Goal: Transaction & Acquisition: Purchase product/service

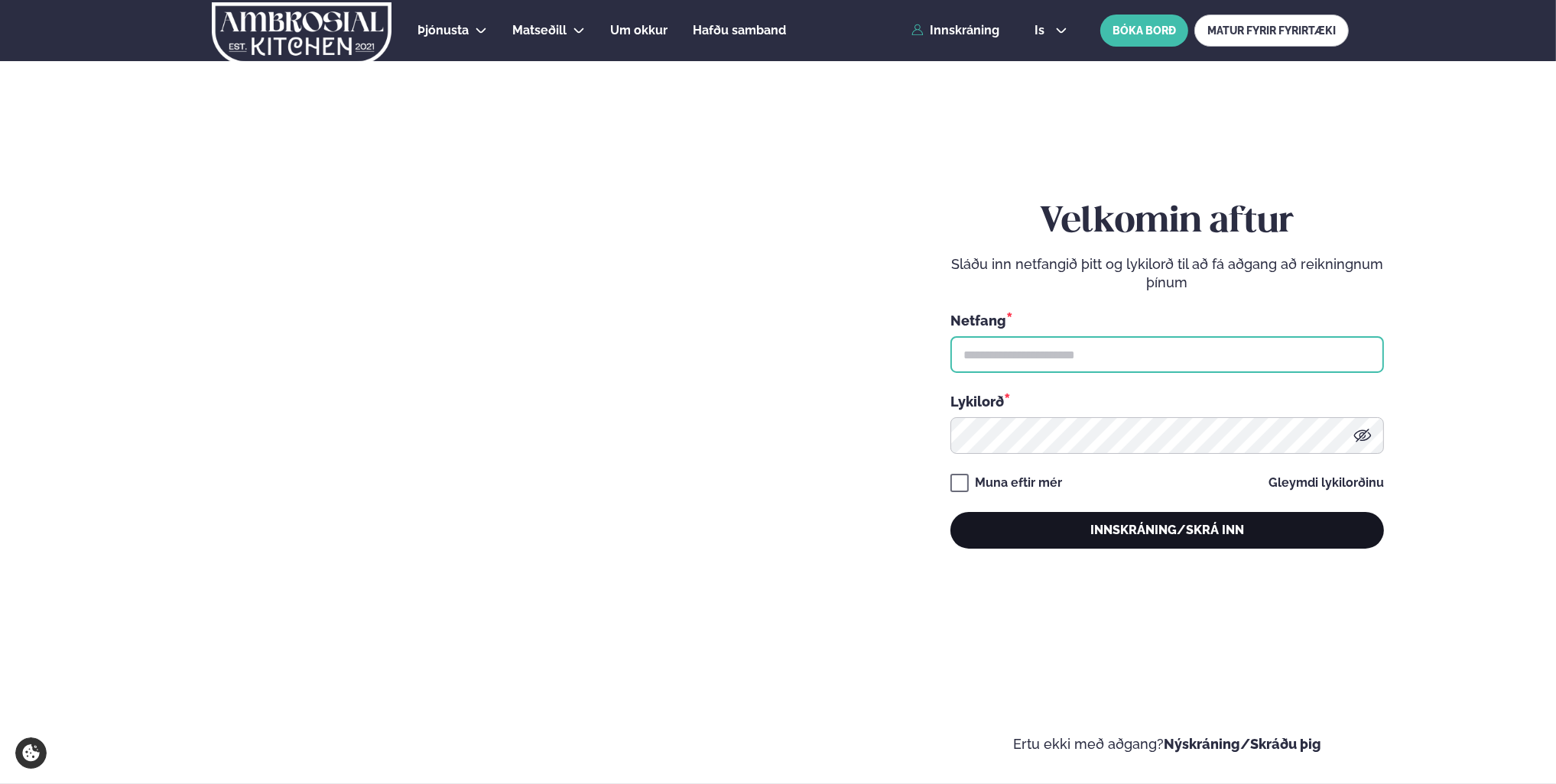
type input "**********"
click at [1165, 536] on button "Innskráning/Skrá inn" at bounding box center [1167, 530] width 434 height 37
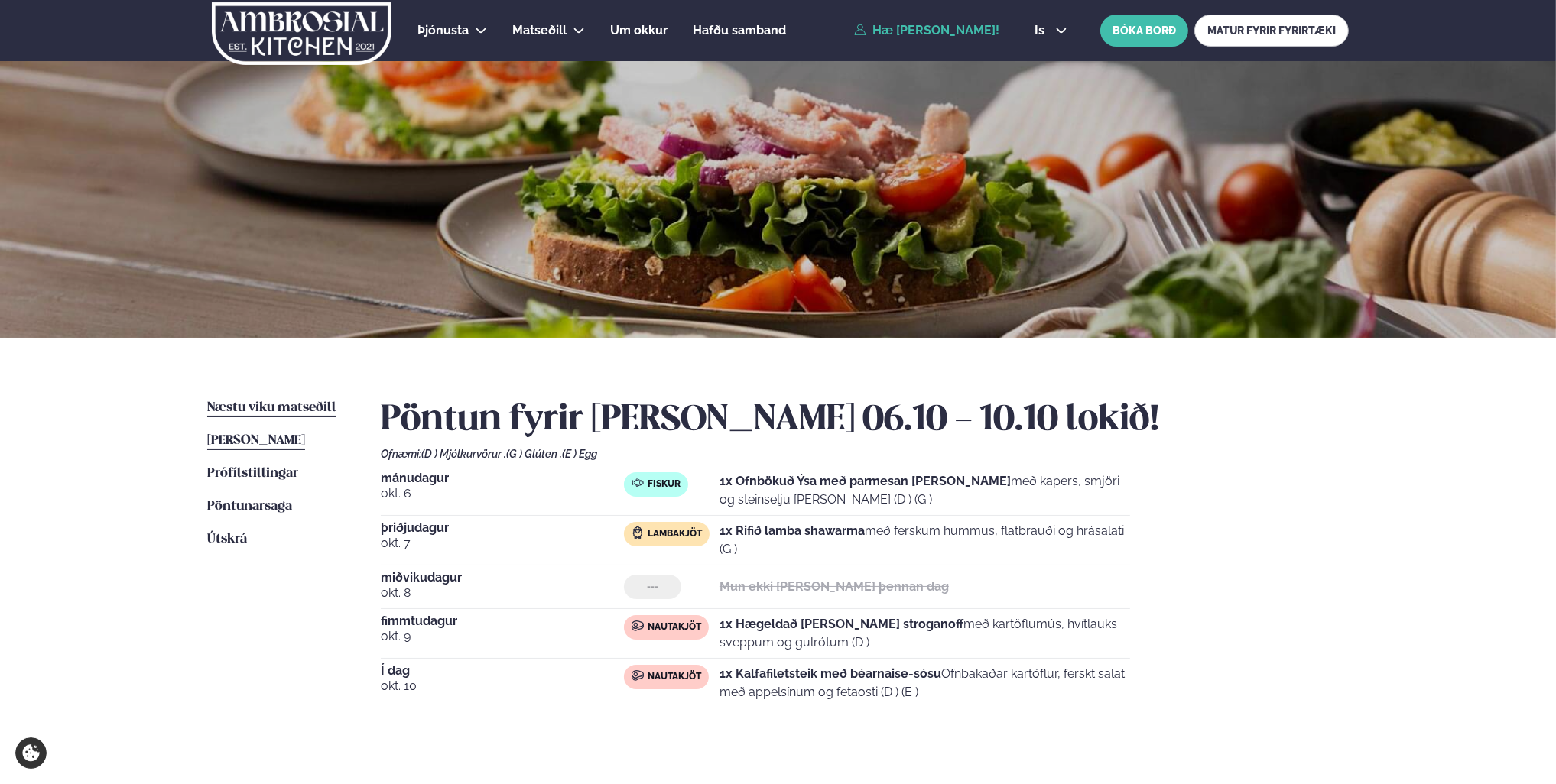
click at [267, 411] on span "Næstu viku matseðill" at bounding box center [272, 407] width 129 height 13
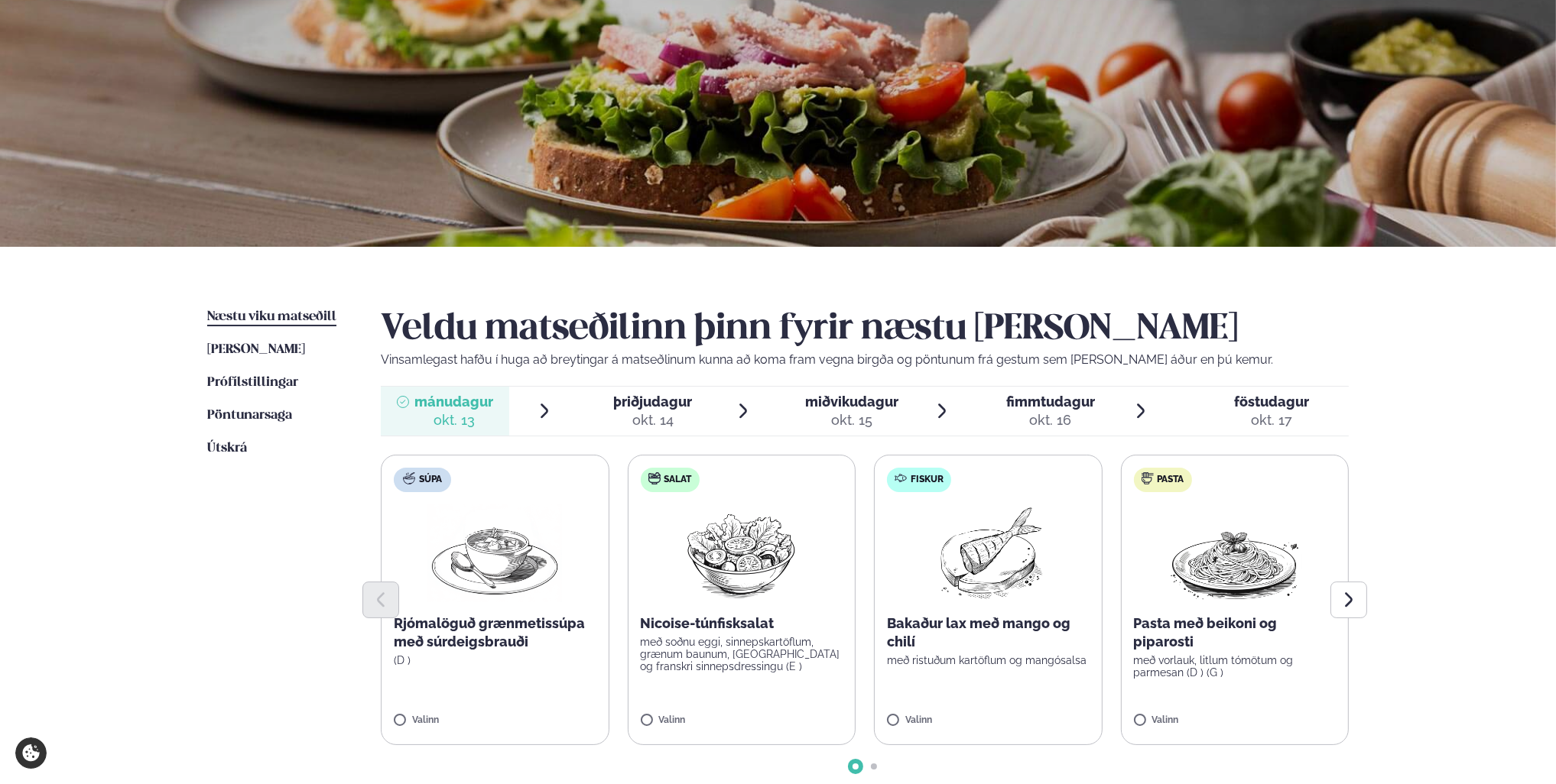
scroll to position [230, 0]
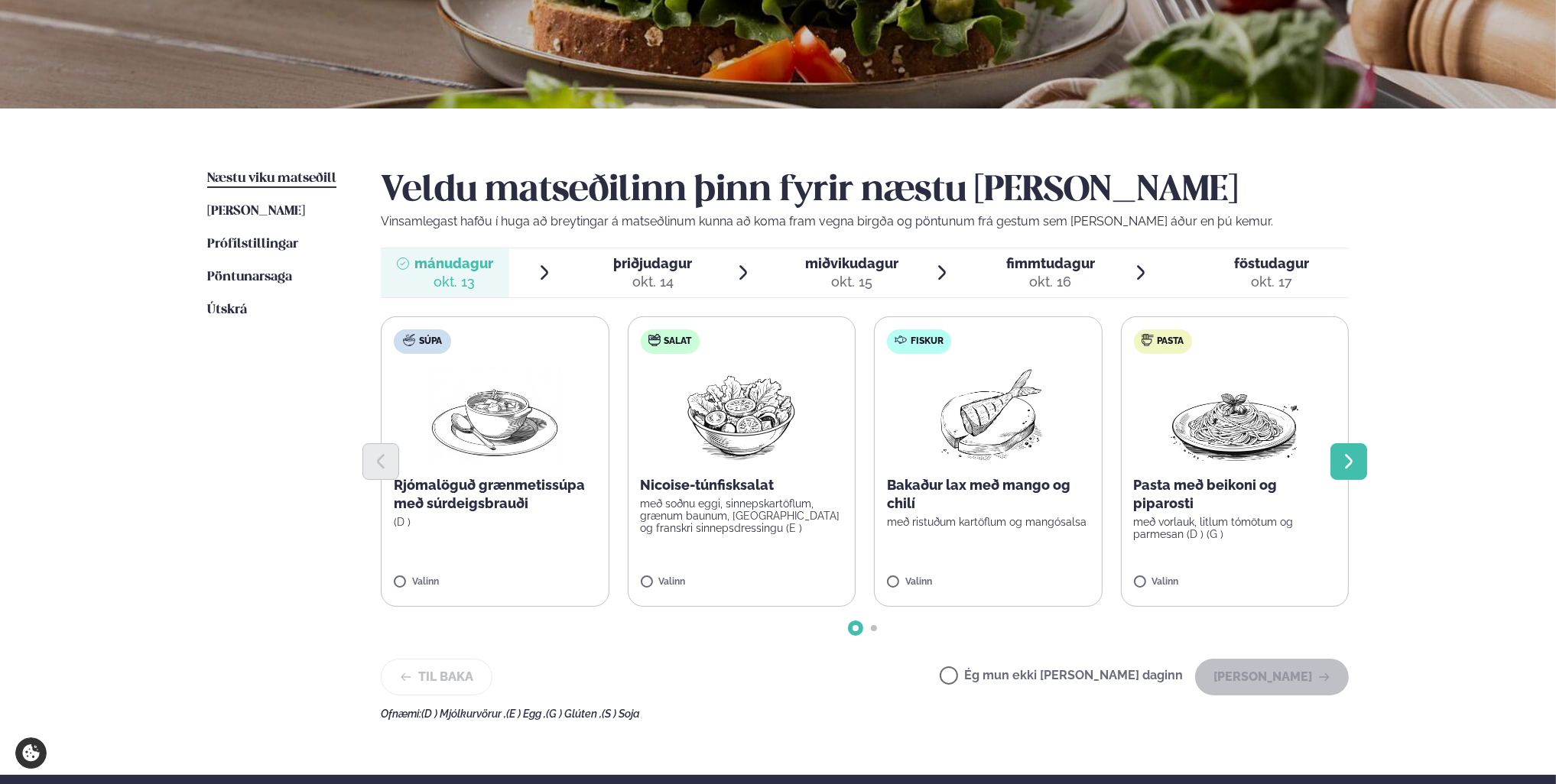
click at [1354, 472] on button "Next slide" at bounding box center [1349, 462] width 37 height 37
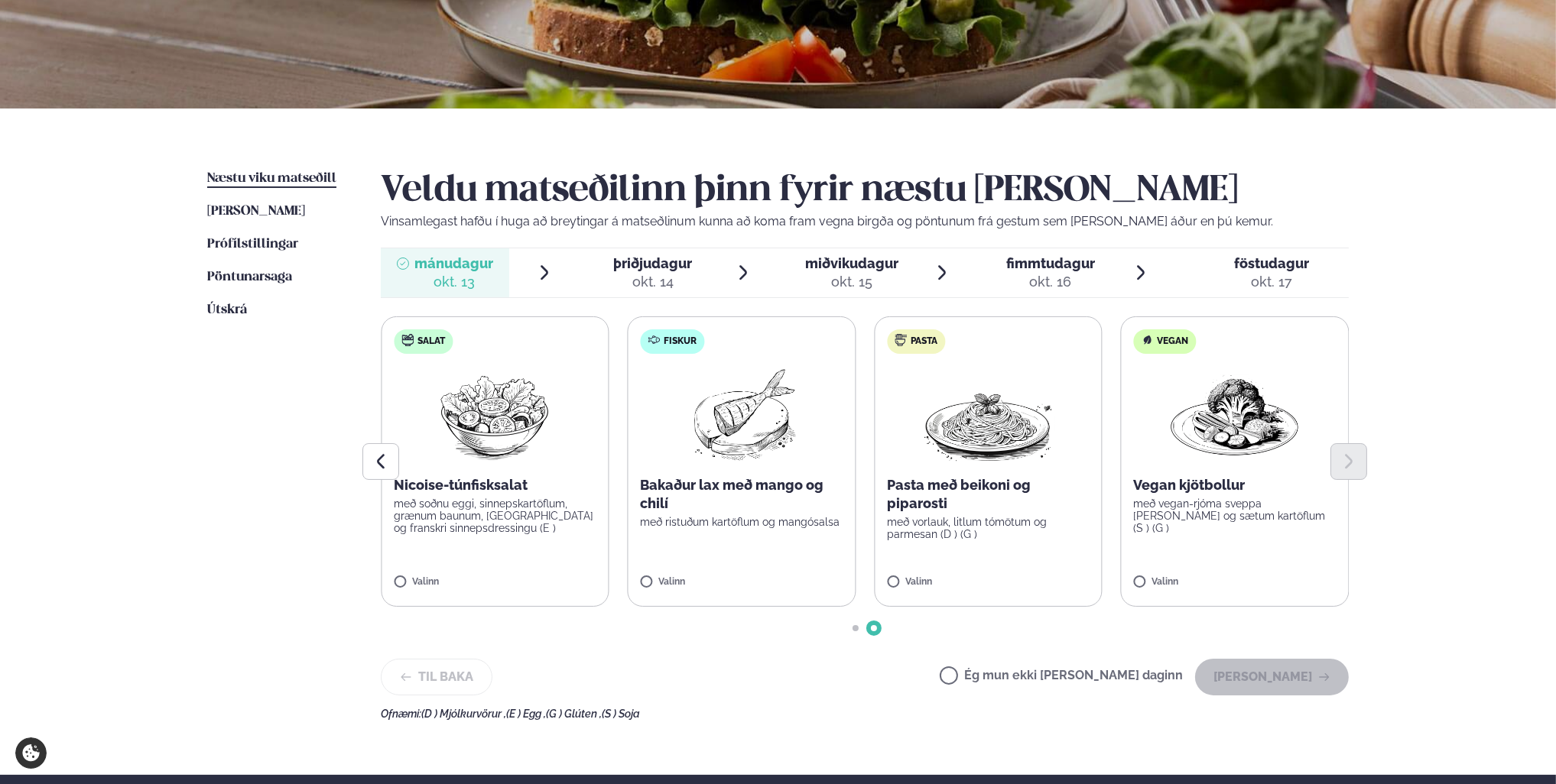
click at [648, 271] on div "þriðjudagur þri." at bounding box center [654, 263] width 79 height 18
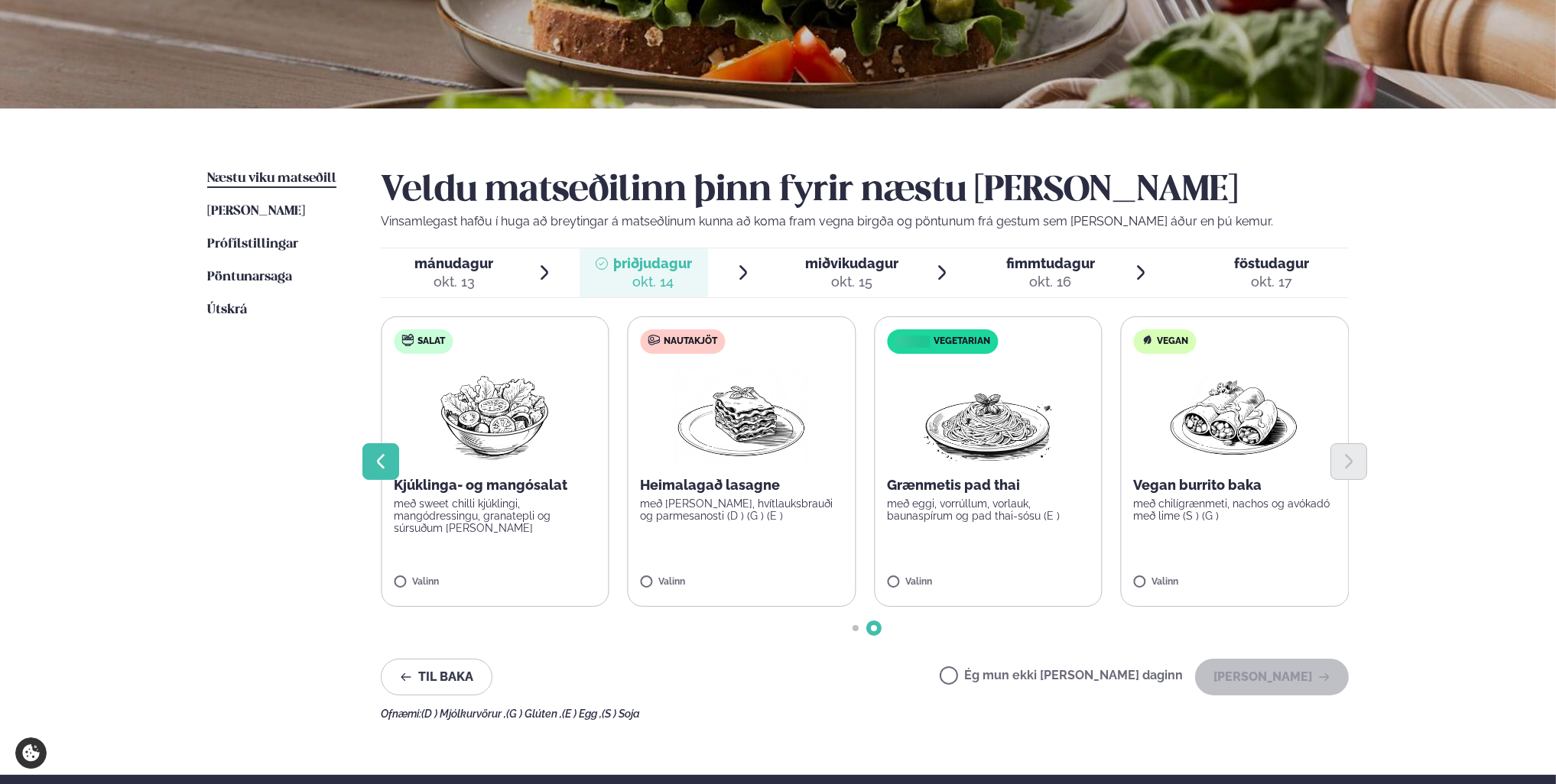
click at [374, 469] on icon "Previous slide" at bounding box center [380, 461] width 18 height 18
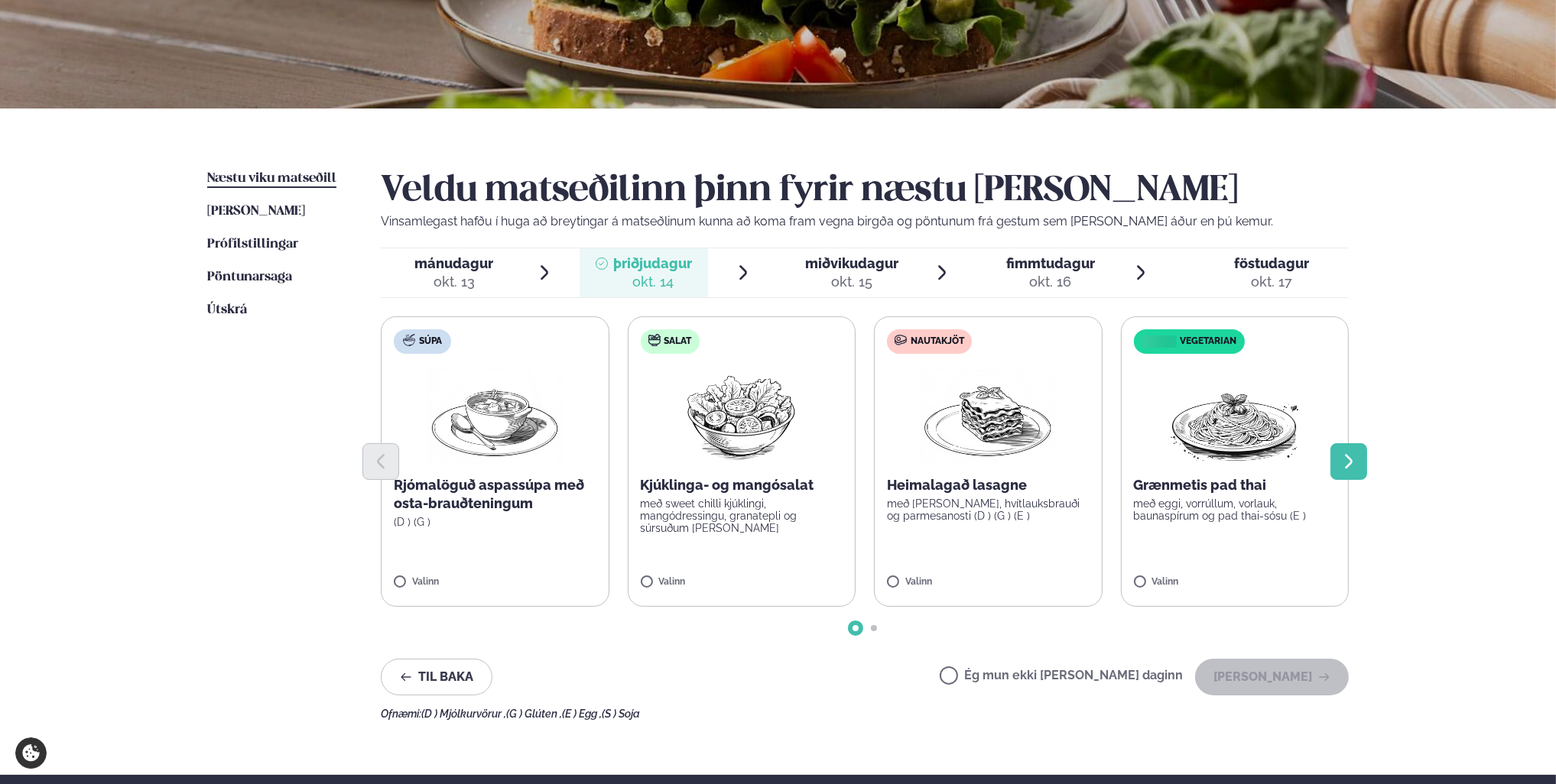
click at [1340, 465] on icon "Next slide" at bounding box center [1349, 461] width 18 height 18
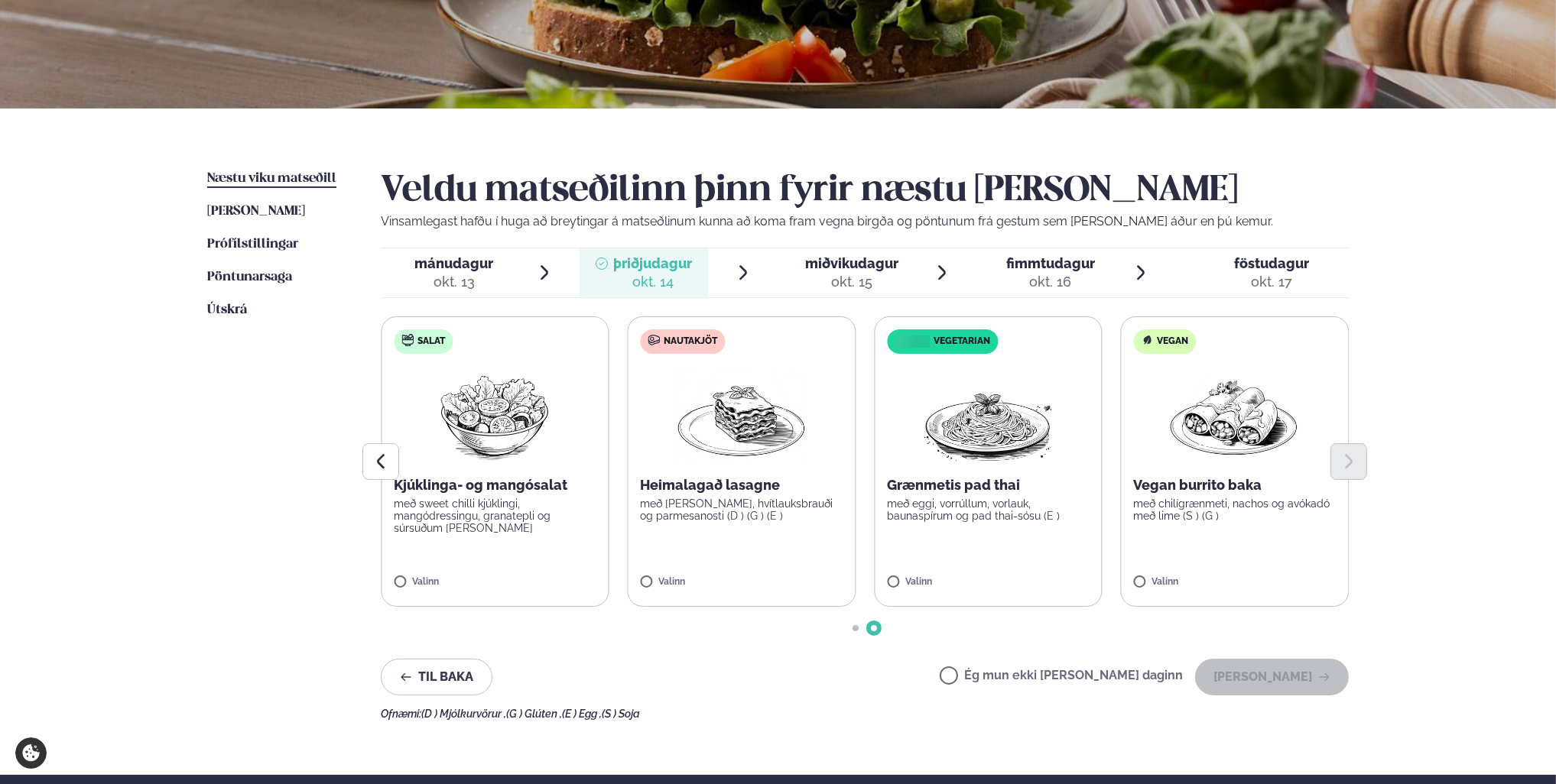
click at [846, 271] on div "miðvikudagur mið." at bounding box center [852, 263] width 93 height 18
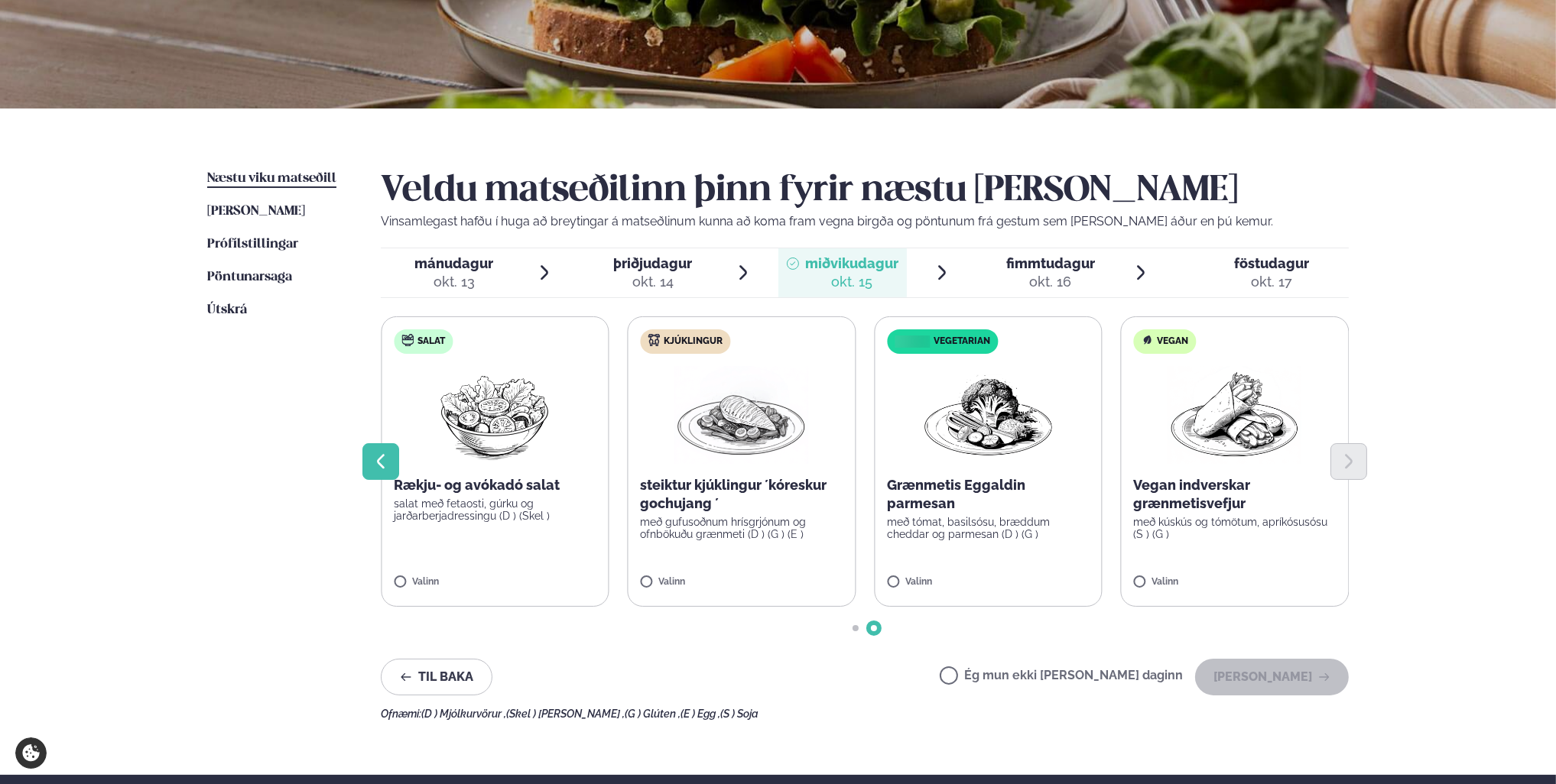
click at [372, 470] on icon "Previous slide" at bounding box center [380, 461] width 18 height 18
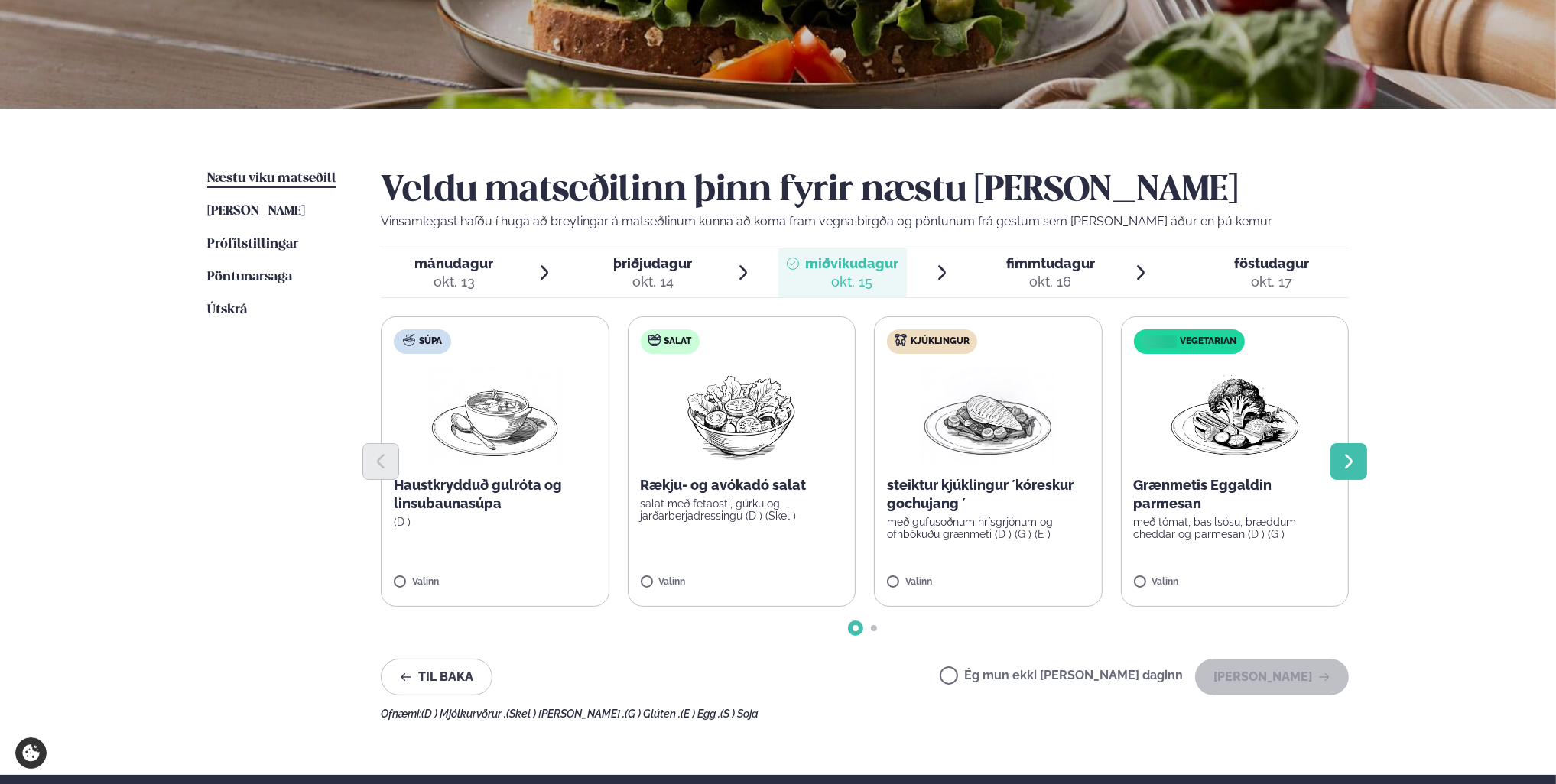
click at [1349, 463] on icon "Next slide" at bounding box center [1349, 461] width 8 height 15
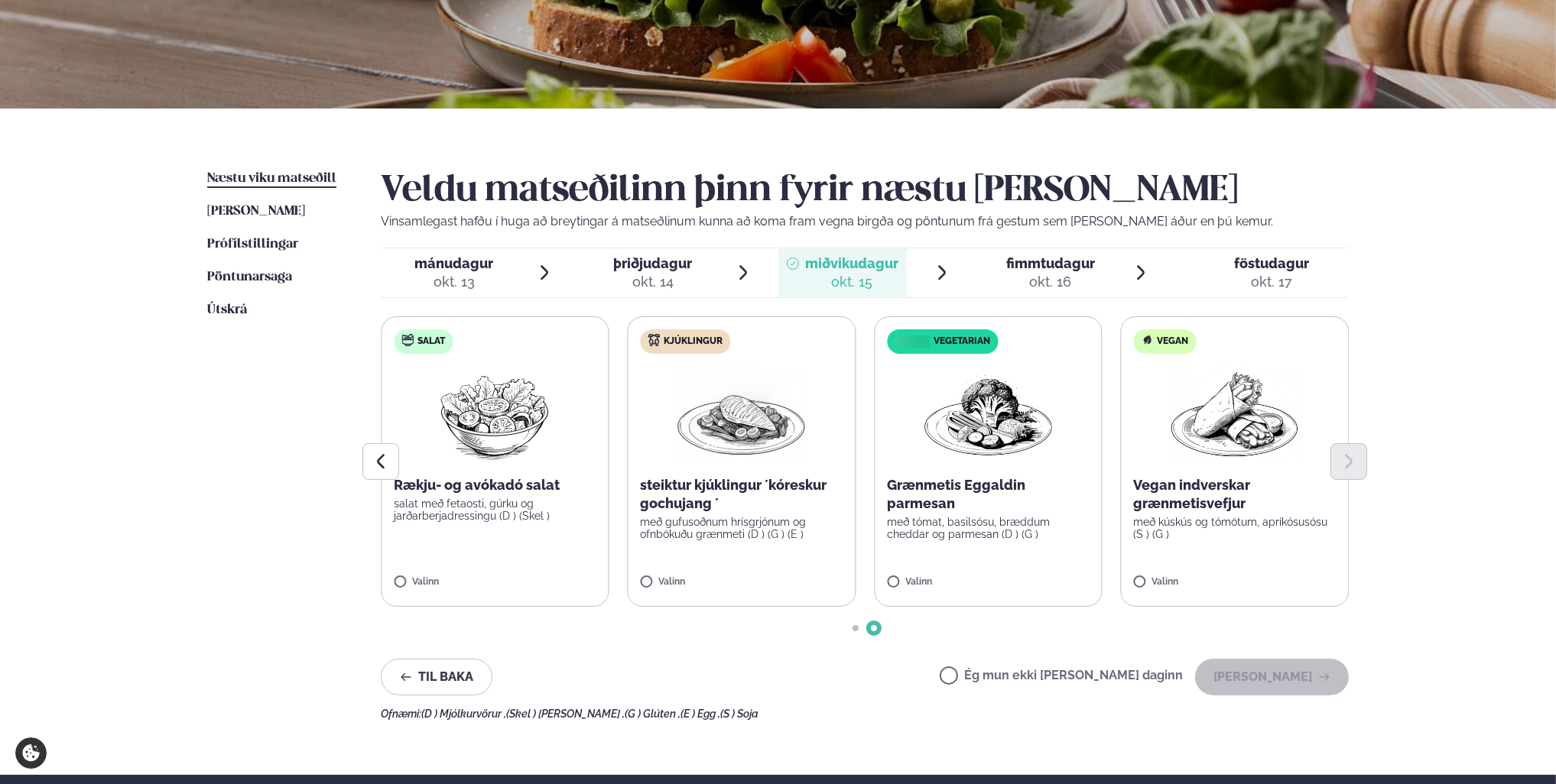
click at [1054, 266] on span "fimmtudagur" at bounding box center [1050, 263] width 89 height 16
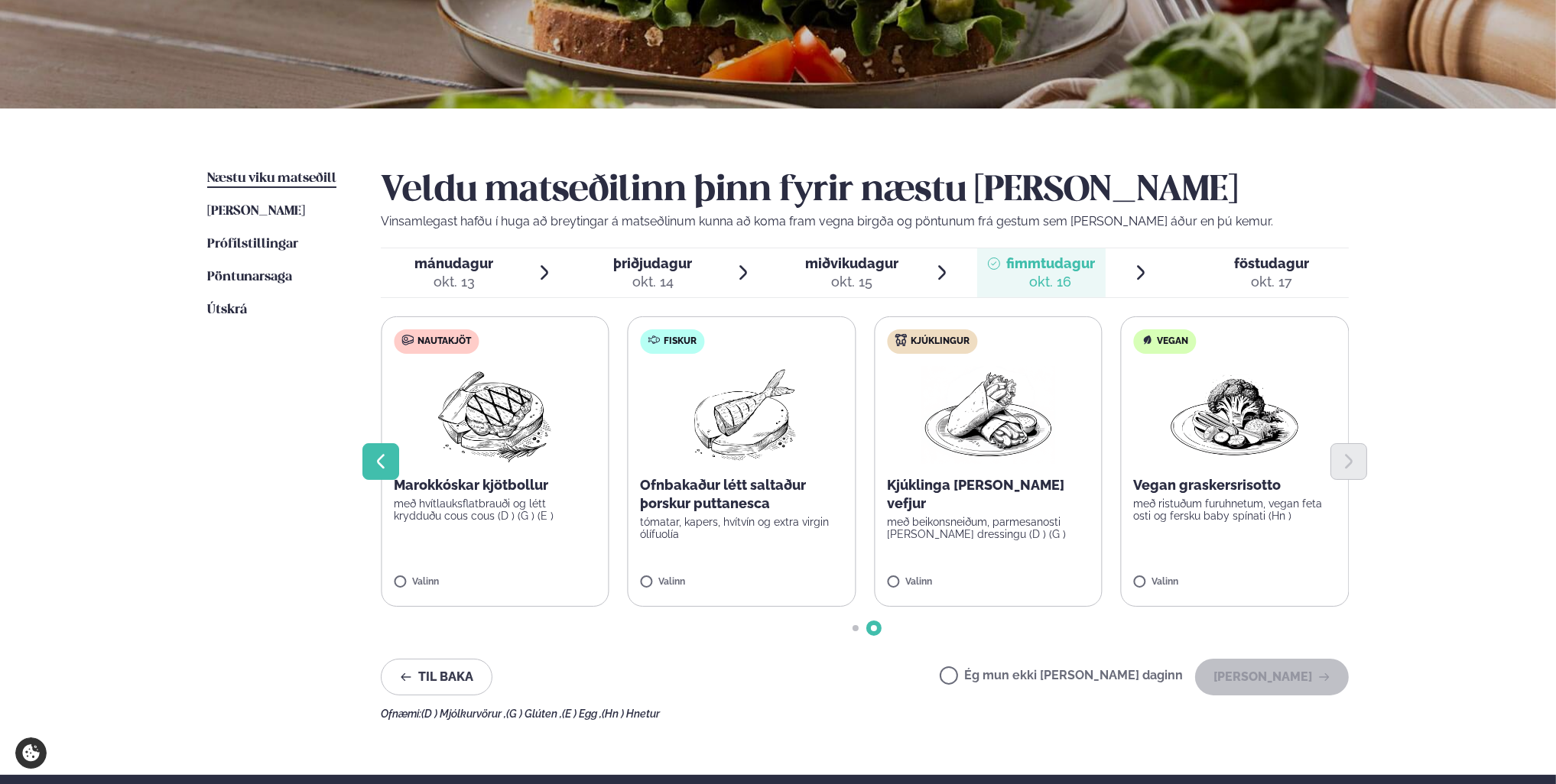
click at [372, 459] on icon "Previous slide" at bounding box center [380, 461] width 18 height 18
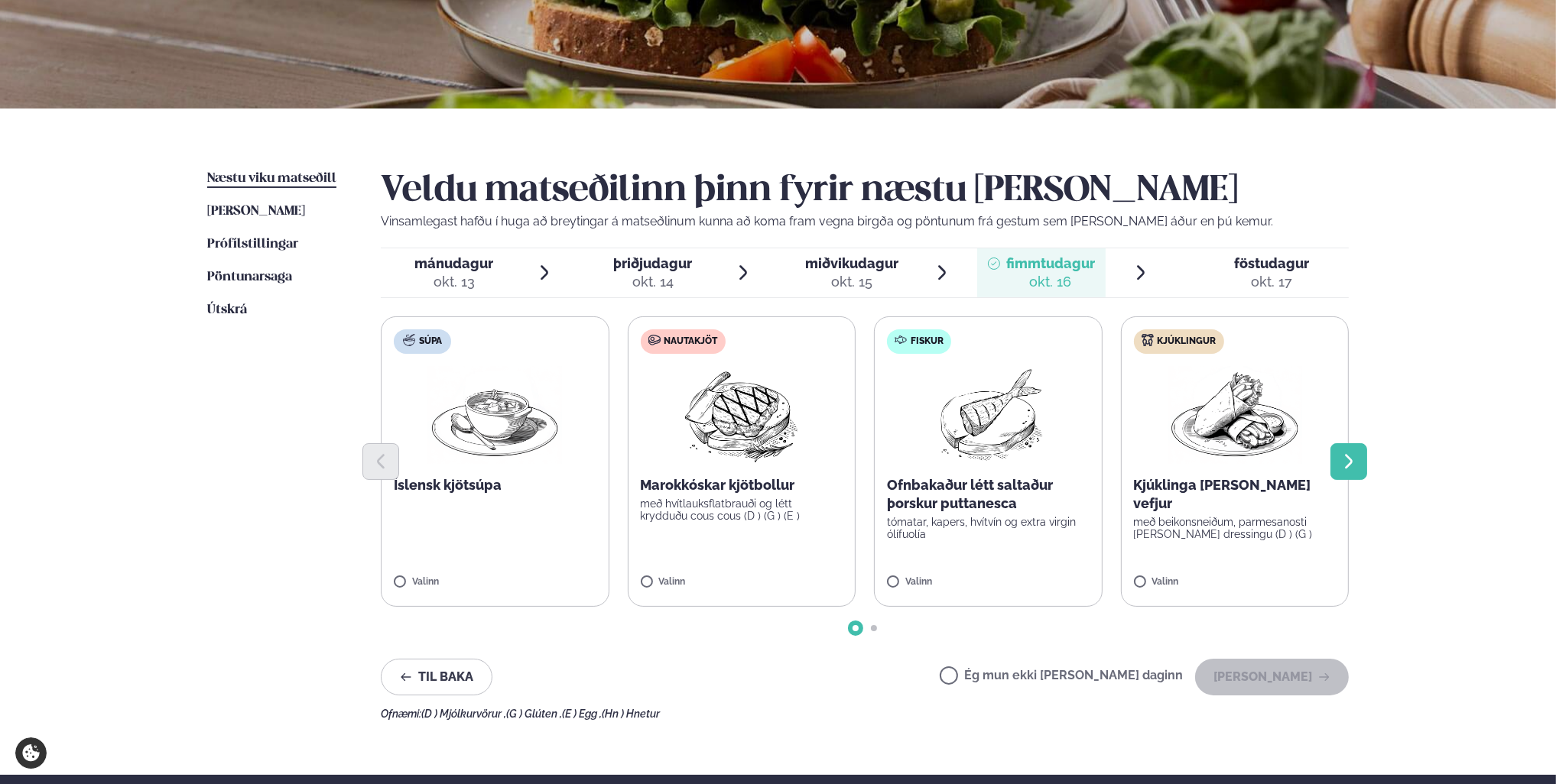
click at [1360, 472] on button "Next slide" at bounding box center [1349, 462] width 37 height 37
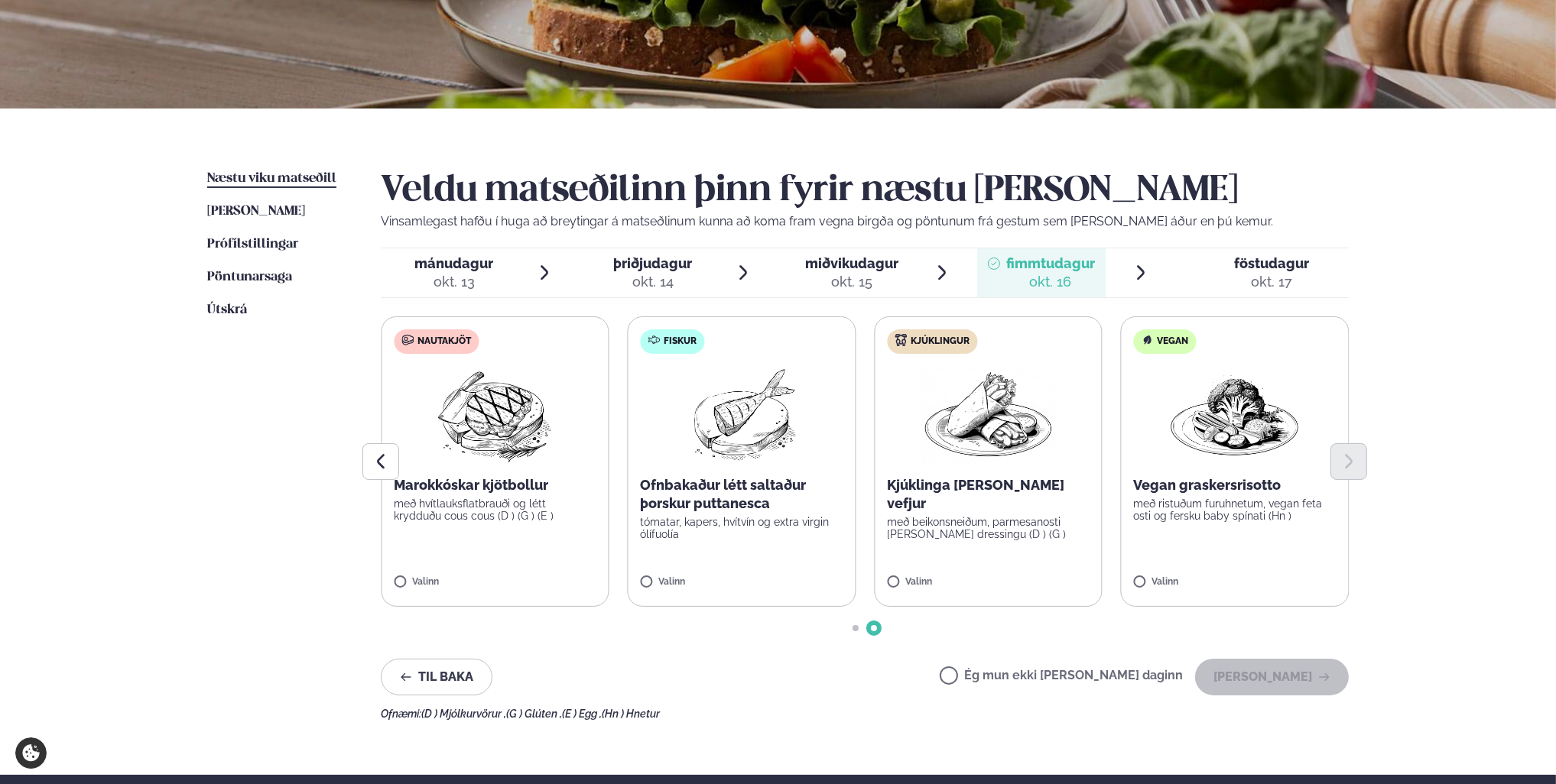
click at [1276, 268] on span "föstudagur" at bounding box center [1271, 263] width 75 height 16
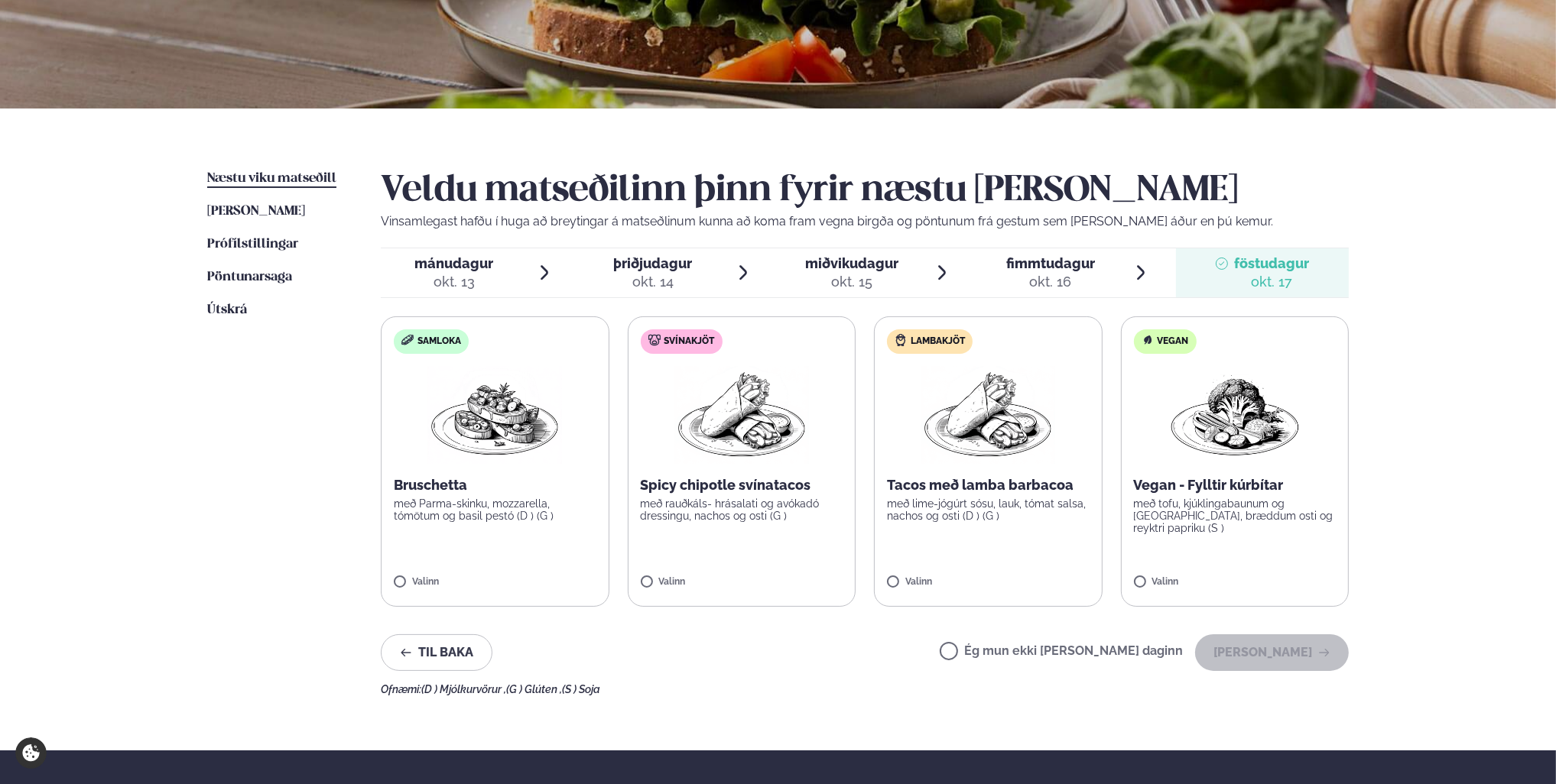
click at [1037, 259] on span "fimmtudagur" at bounding box center [1050, 263] width 89 height 16
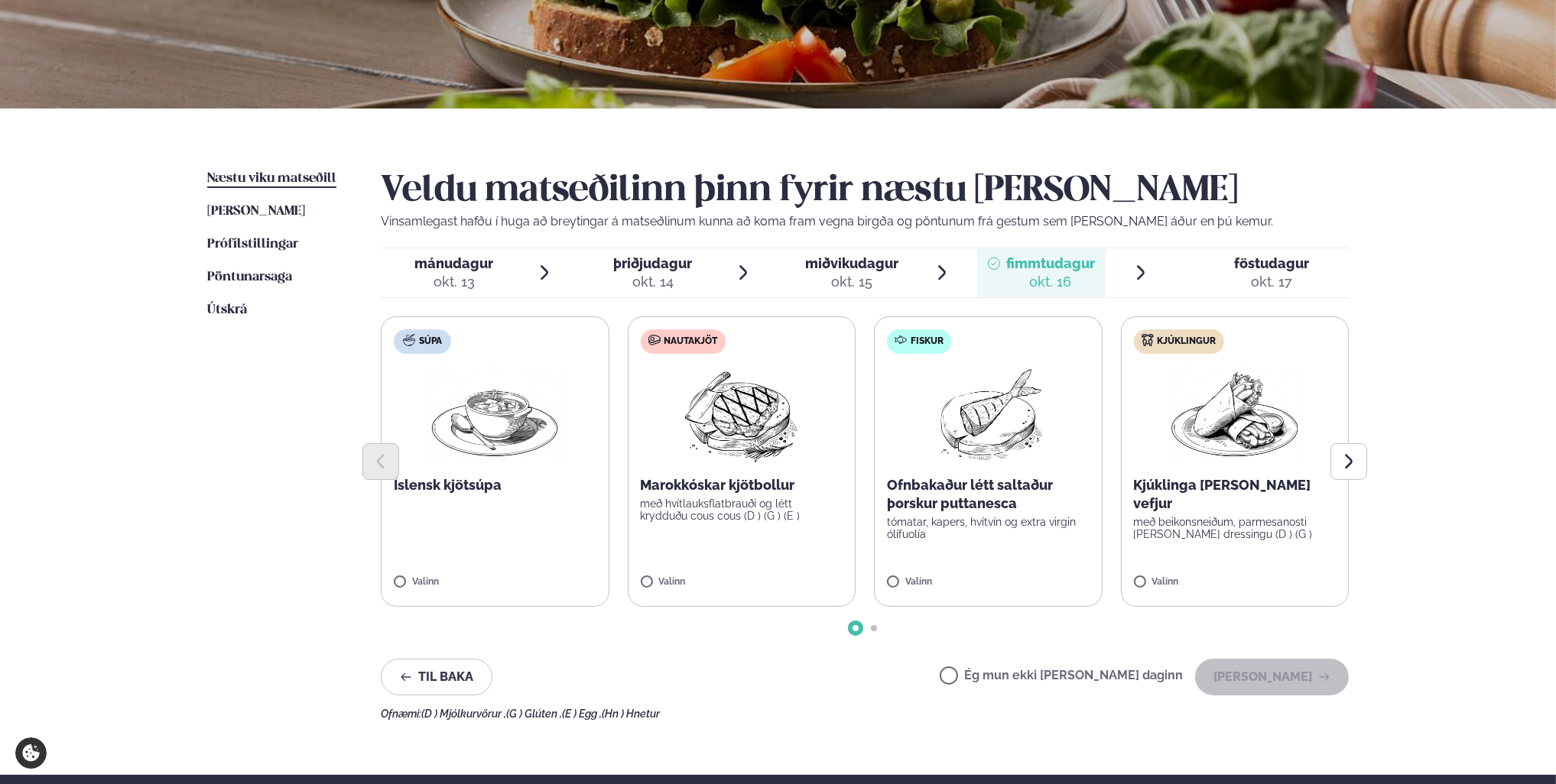
click at [454, 257] on span "mánudagur" at bounding box center [455, 263] width 79 height 16
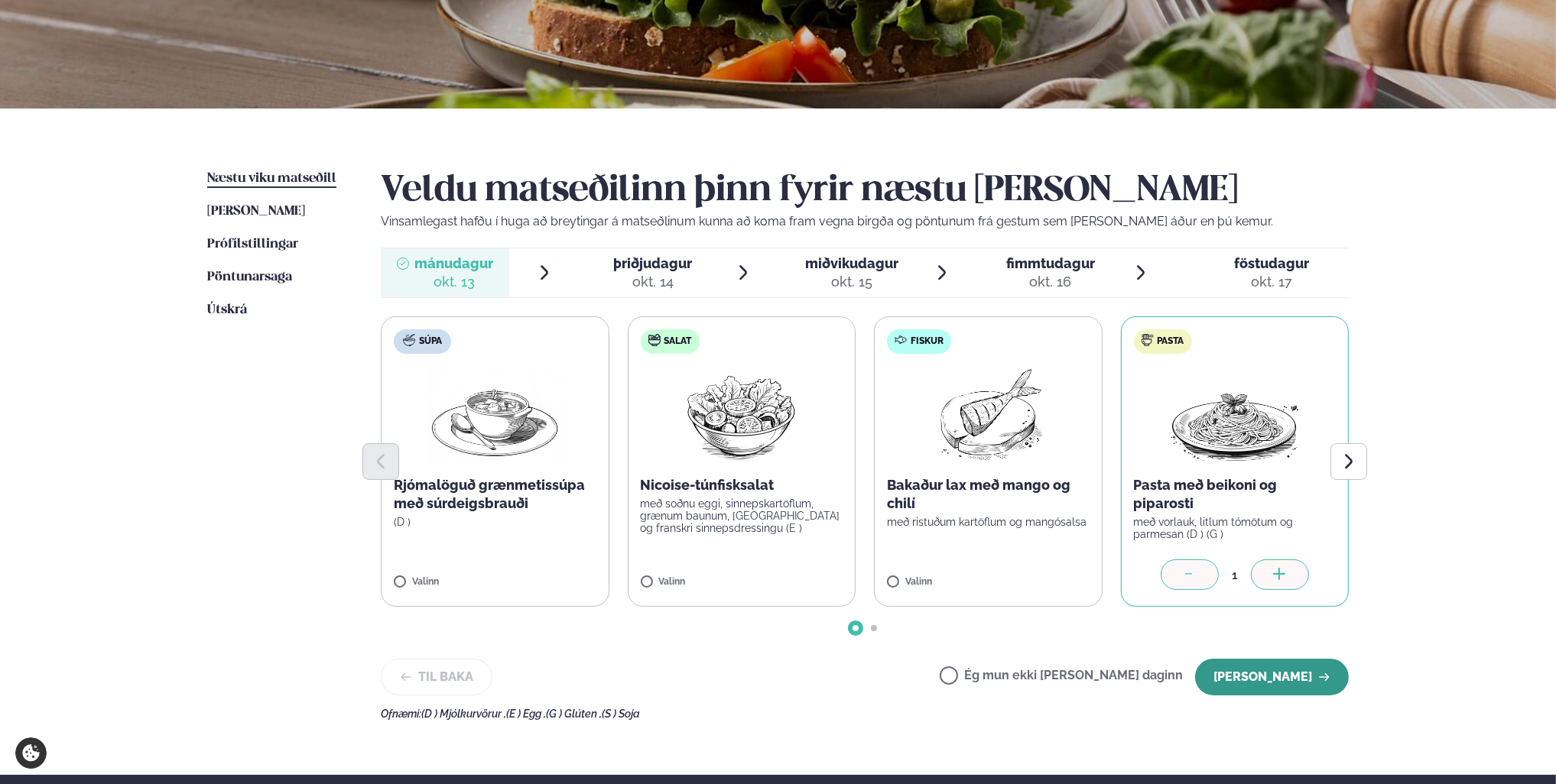
click at [1272, 688] on button "[PERSON_NAME]" at bounding box center [1272, 677] width 154 height 37
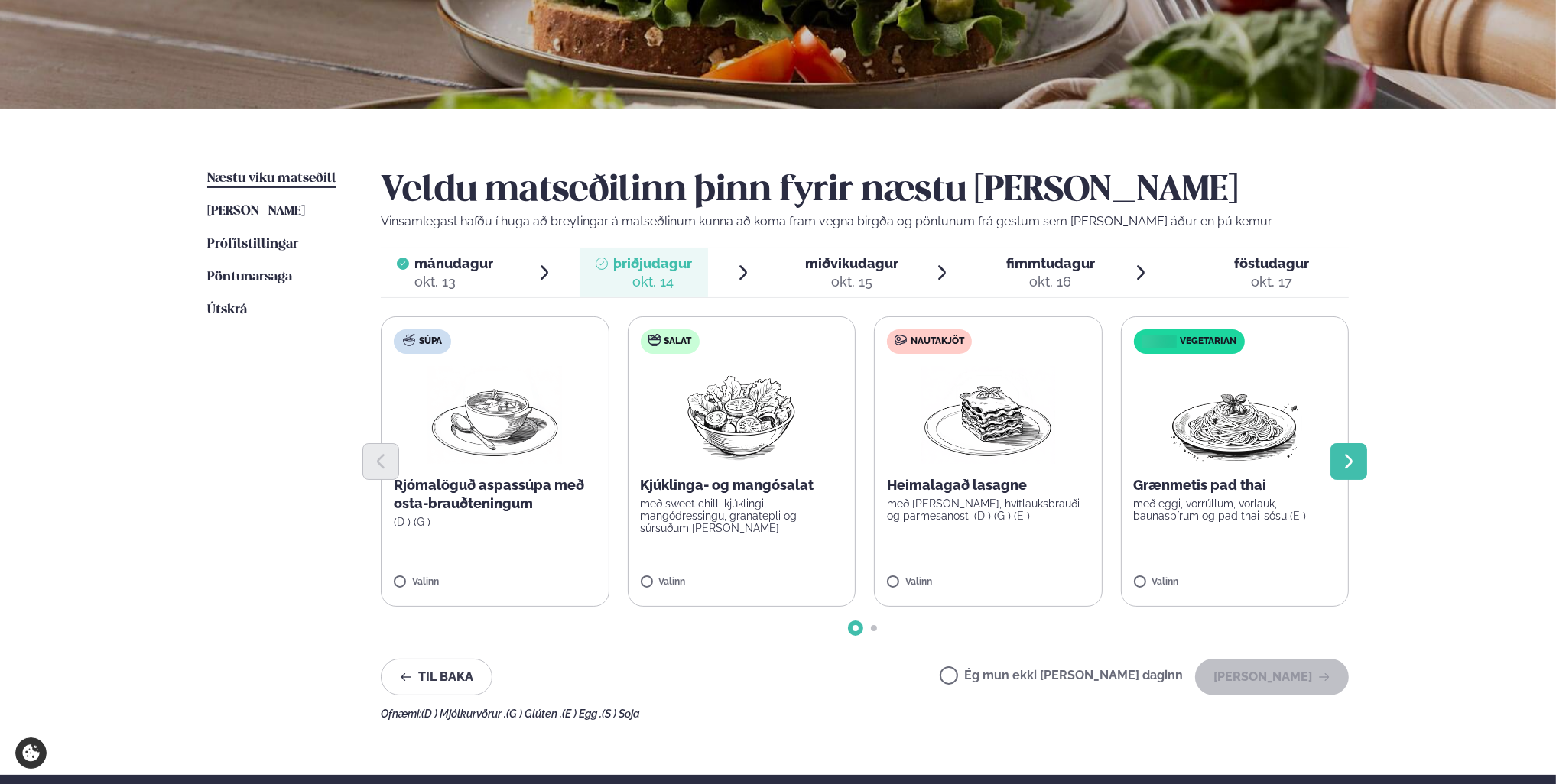
click at [1353, 466] on icon "Next slide" at bounding box center [1349, 461] width 18 height 18
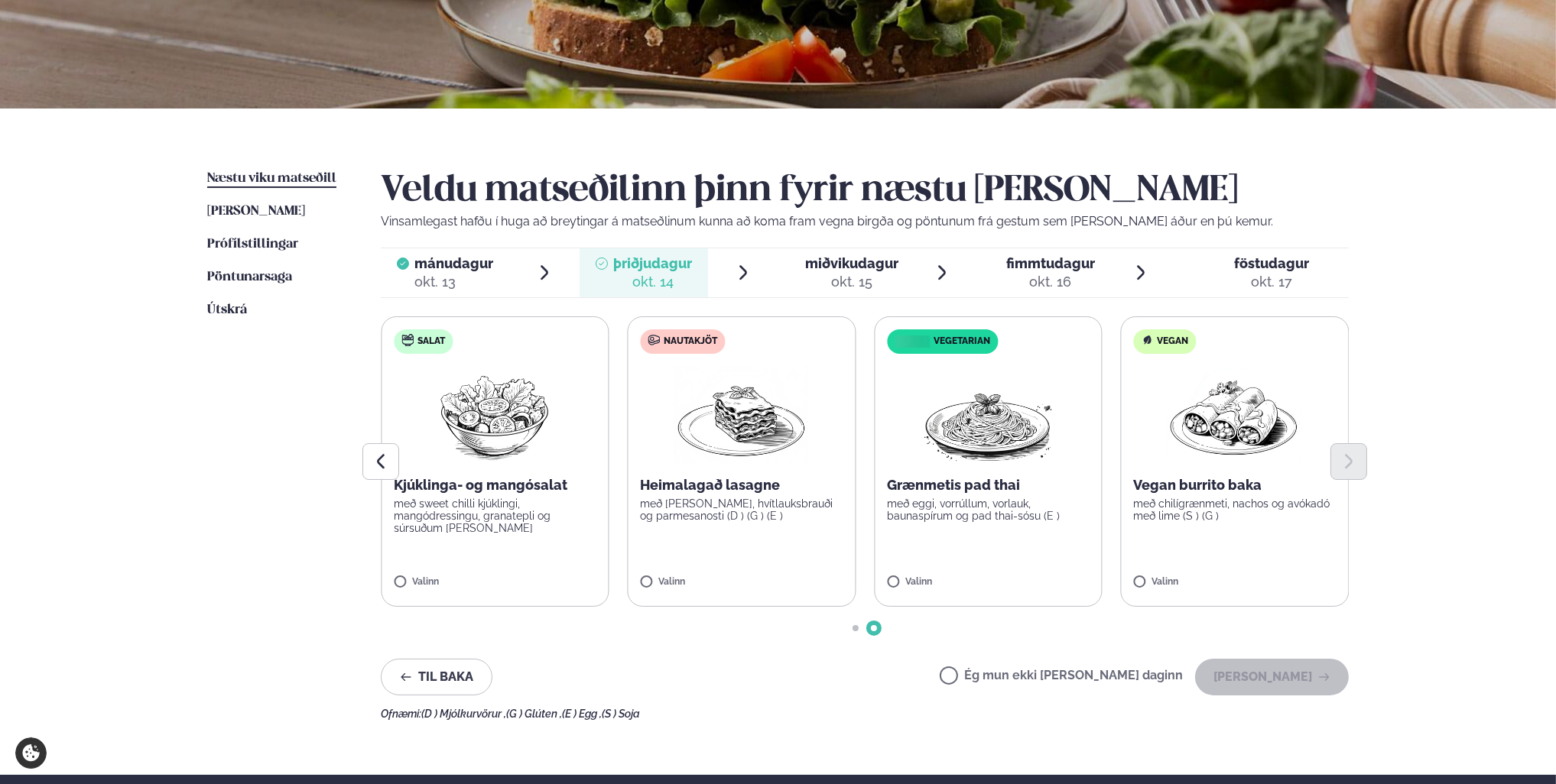
click at [840, 271] on span "miðvikudagur" at bounding box center [852, 263] width 93 height 16
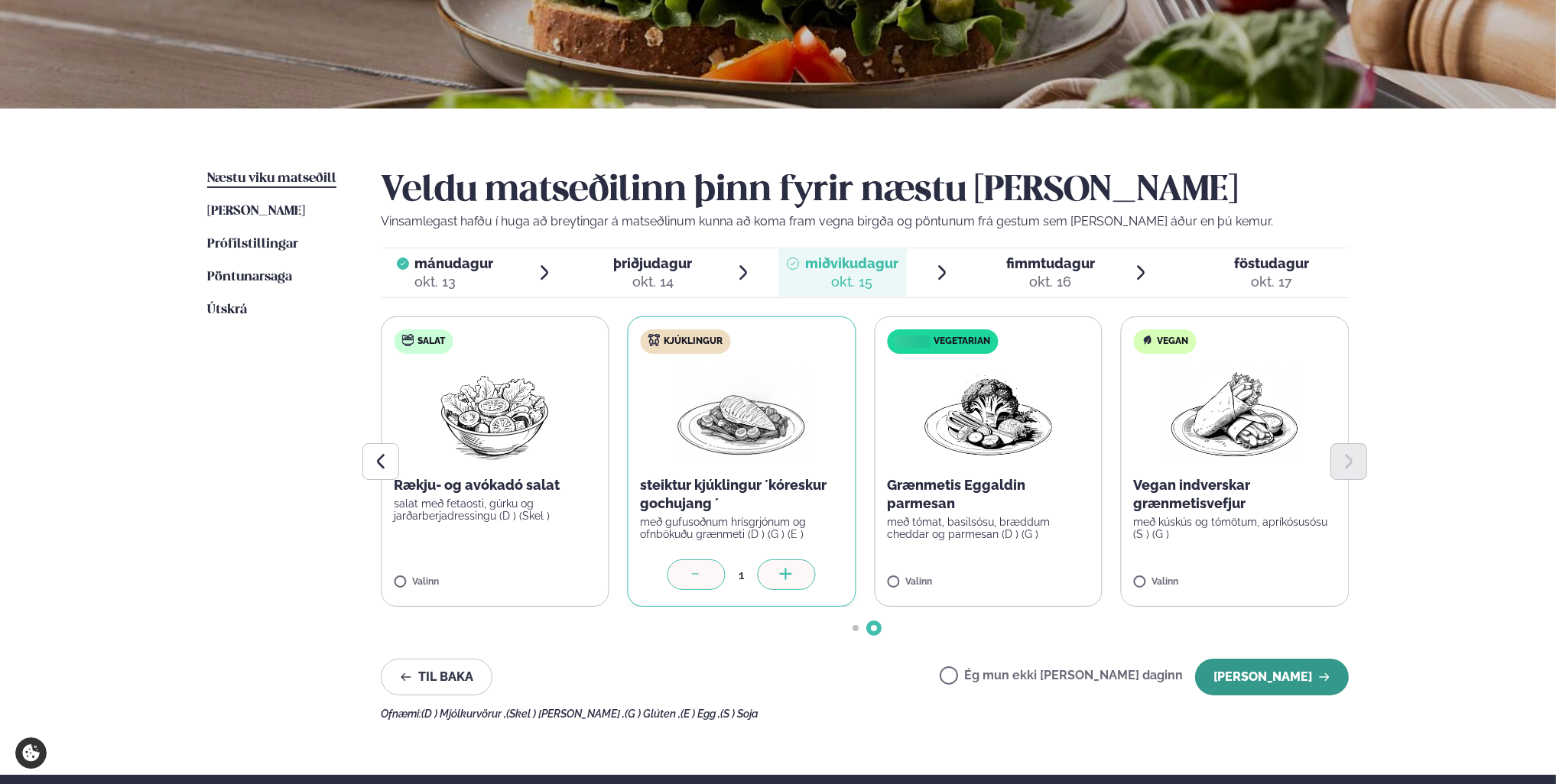
click at [1303, 686] on button "[PERSON_NAME]" at bounding box center [1272, 677] width 154 height 37
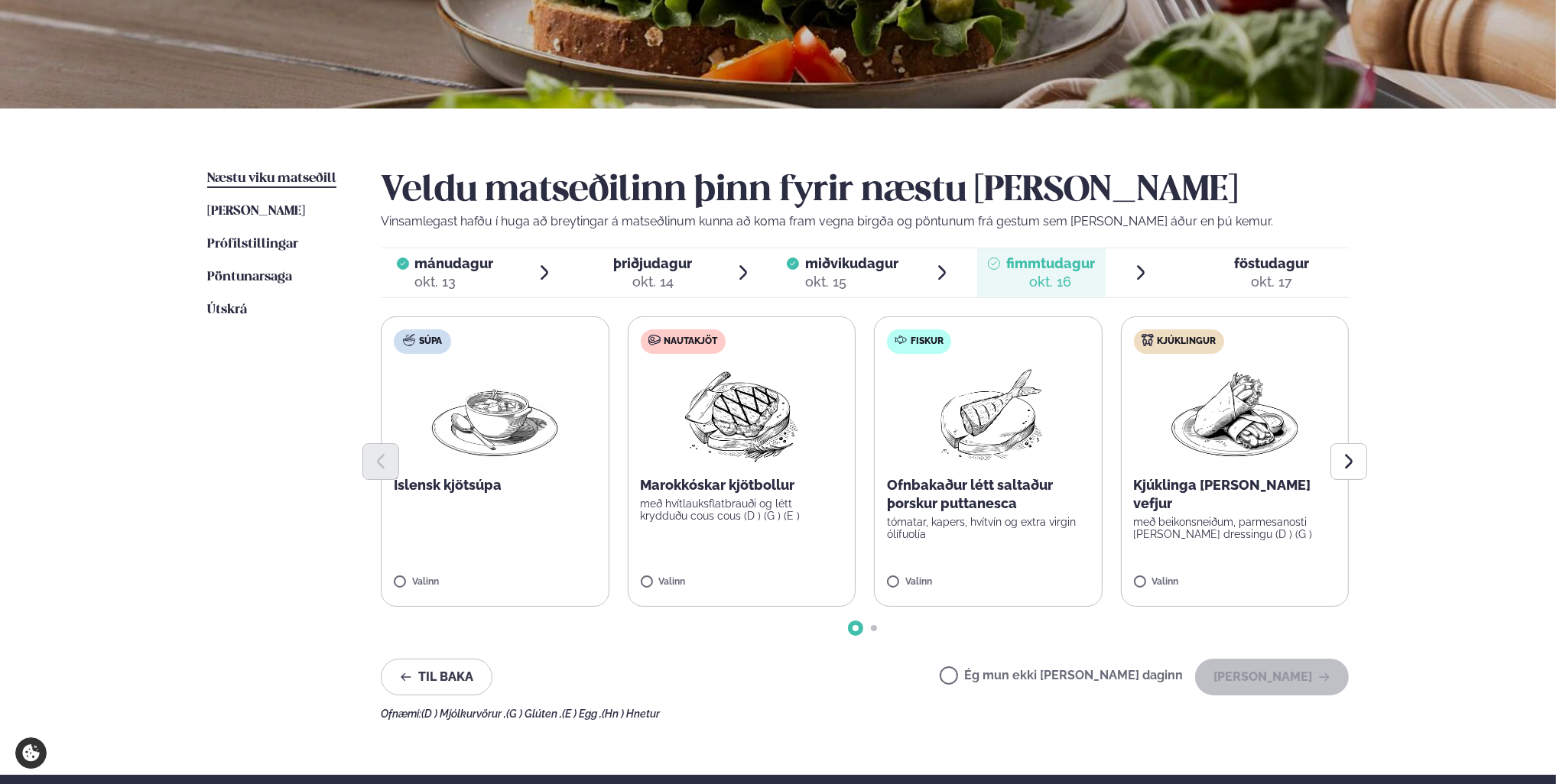
click at [645, 576] on label "Nautakjöt Marokkóskar kjötbollur með hvítlauksflatbrauði og létt krydduðu cous …" at bounding box center [742, 462] width 229 height 291
click at [646, 269] on span "þriðjudagur" at bounding box center [654, 263] width 79 height 16
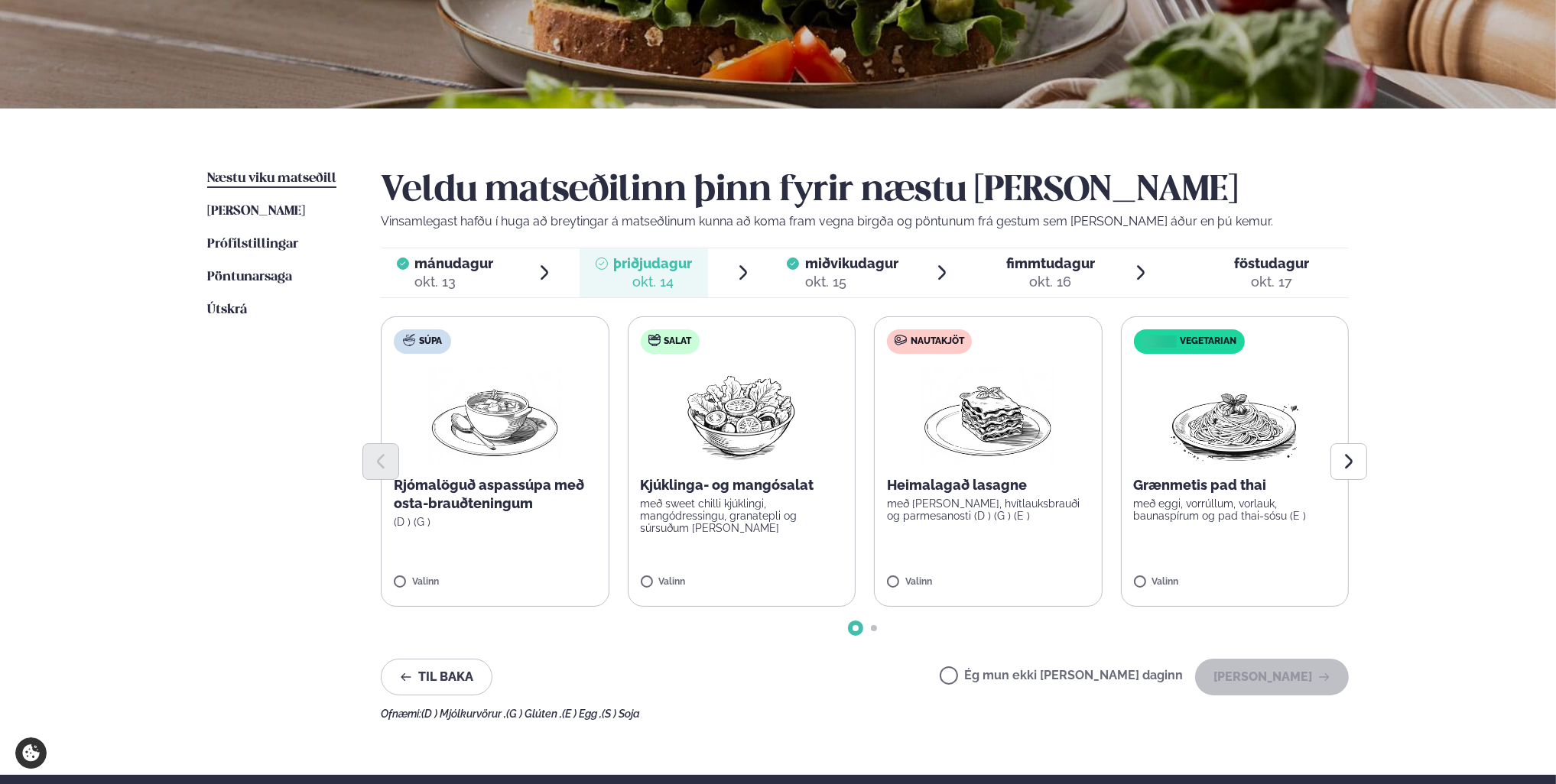
click at [999, 679] on label "Ég mun ekki [PERSON_NAME] daginn" at bounding box center [1061, 677] width 243 height 16
click at [409, 273] on div at bounding box center [403, 273] width 12 height 37
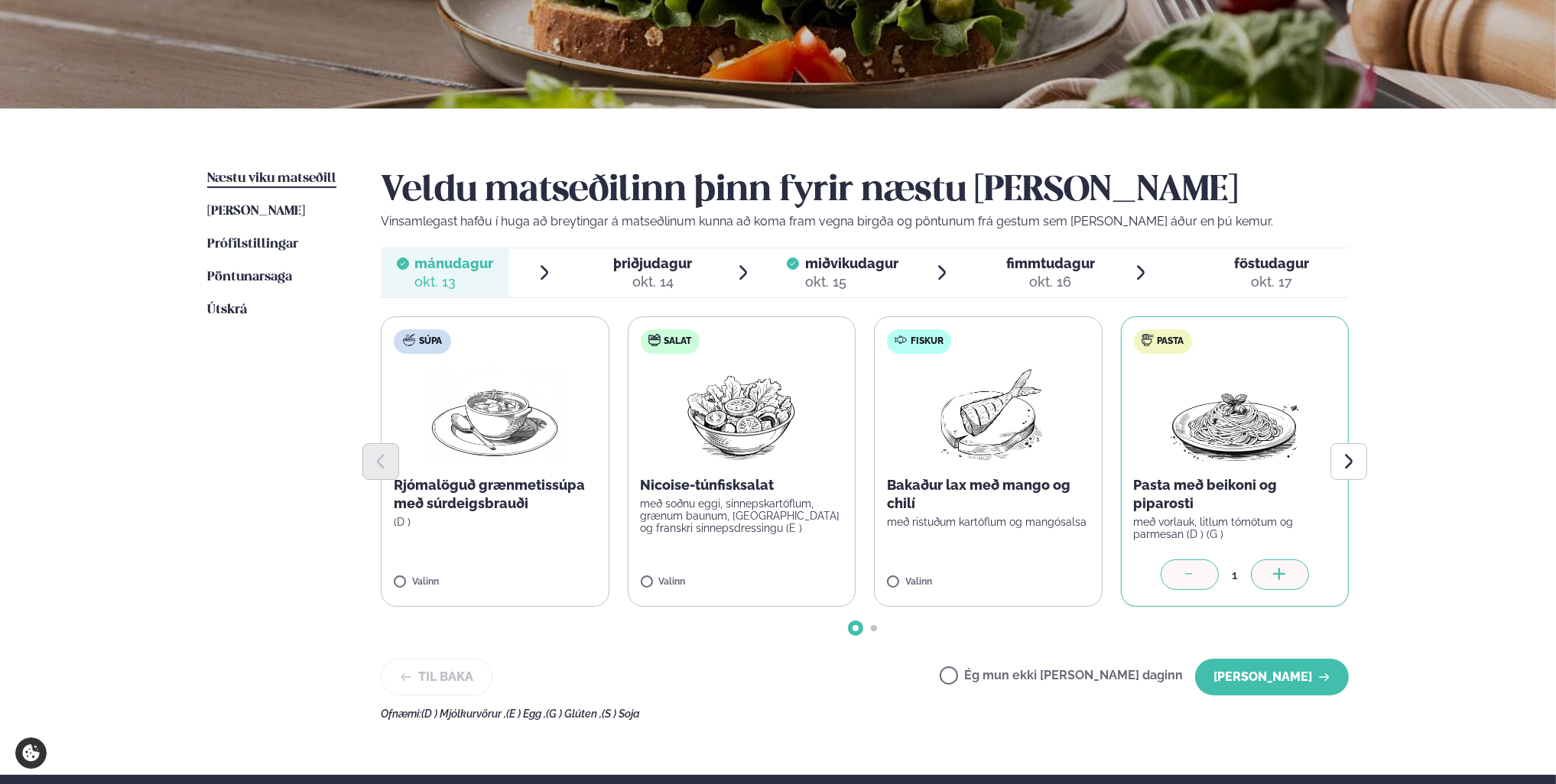
click at [657, 273] on div "okt. 14" at bounding box center [654, 281] width 79 height 18
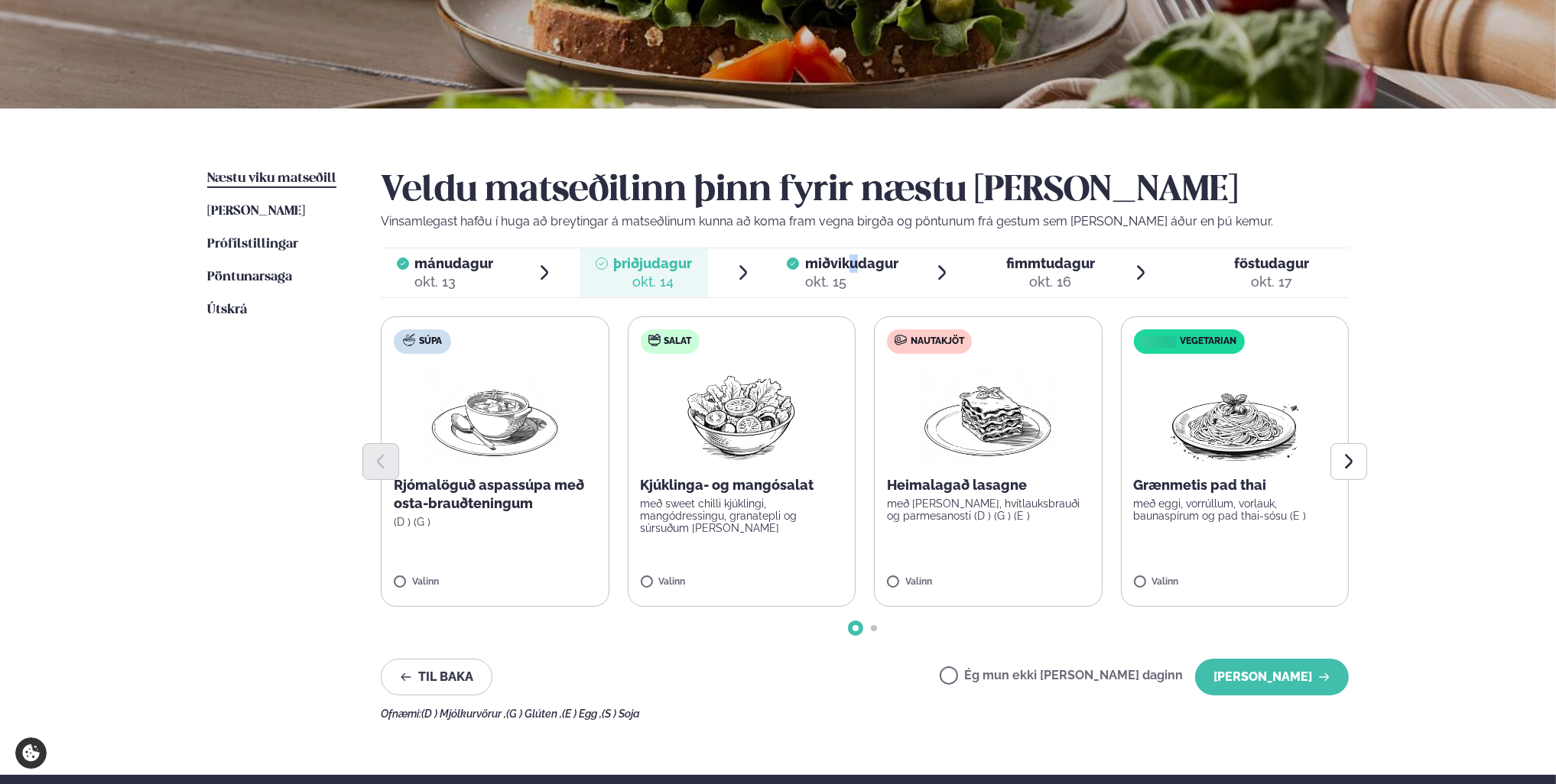
click at [853, 268] on span "miðvikudagur" at bounding box center [852, 263] width 93 height 16
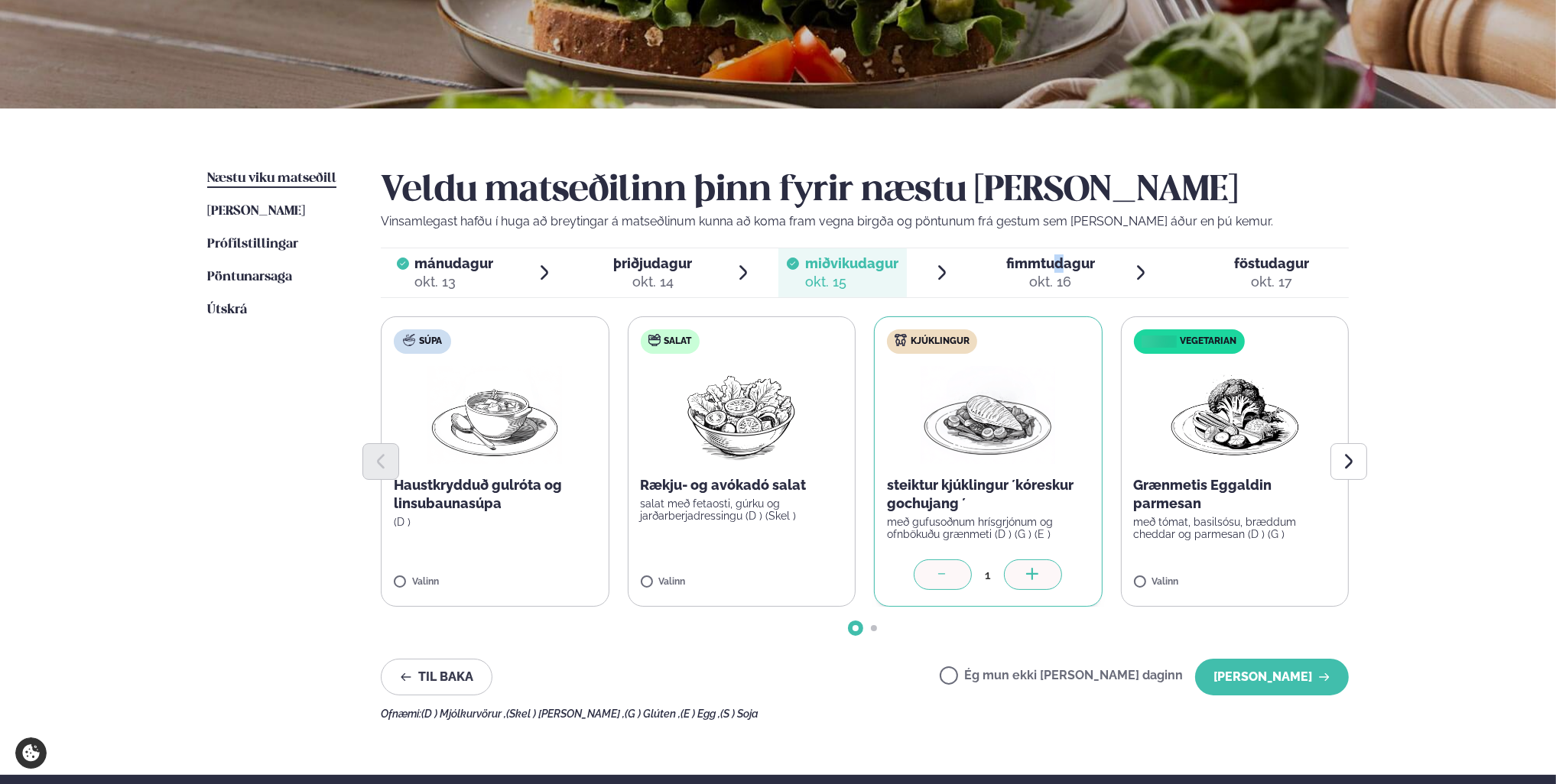
drag, startPoint x: 853, startPoint y: 268, endPoint x: 1060, endPoint y: 259, distance: 207.2
click at [1060, 259] on span "fimmtudagur" at bounding box center [1050, 263] width 89 height 16
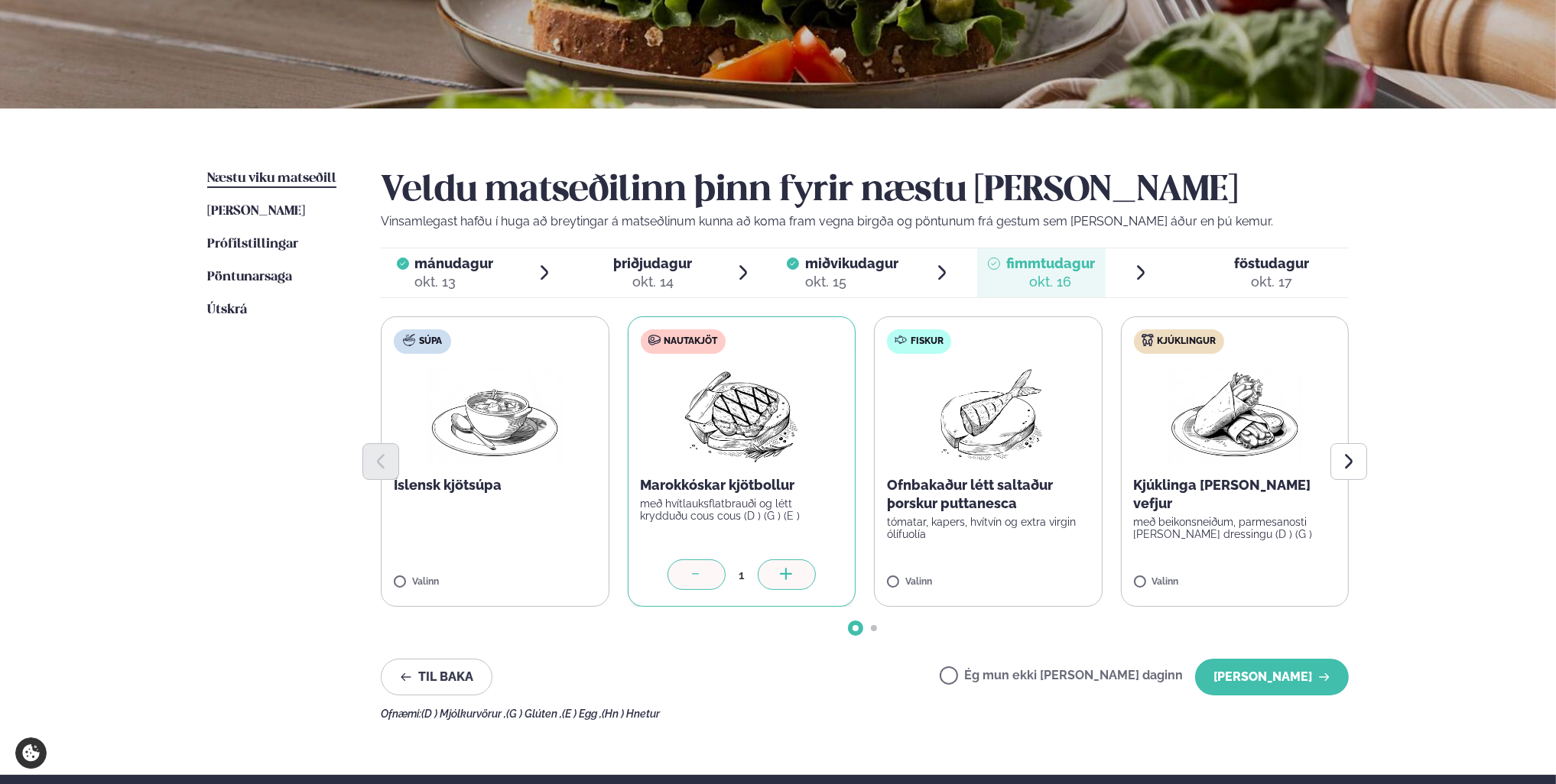
drag, startPoint x: 1060, startPoint y: 259, endPoint x: 1271, endPoint y: 267, distance: 211.2
click at [1271, 267] on span "föstudagur" at bounding box center [1271, 263] width 75 height 16
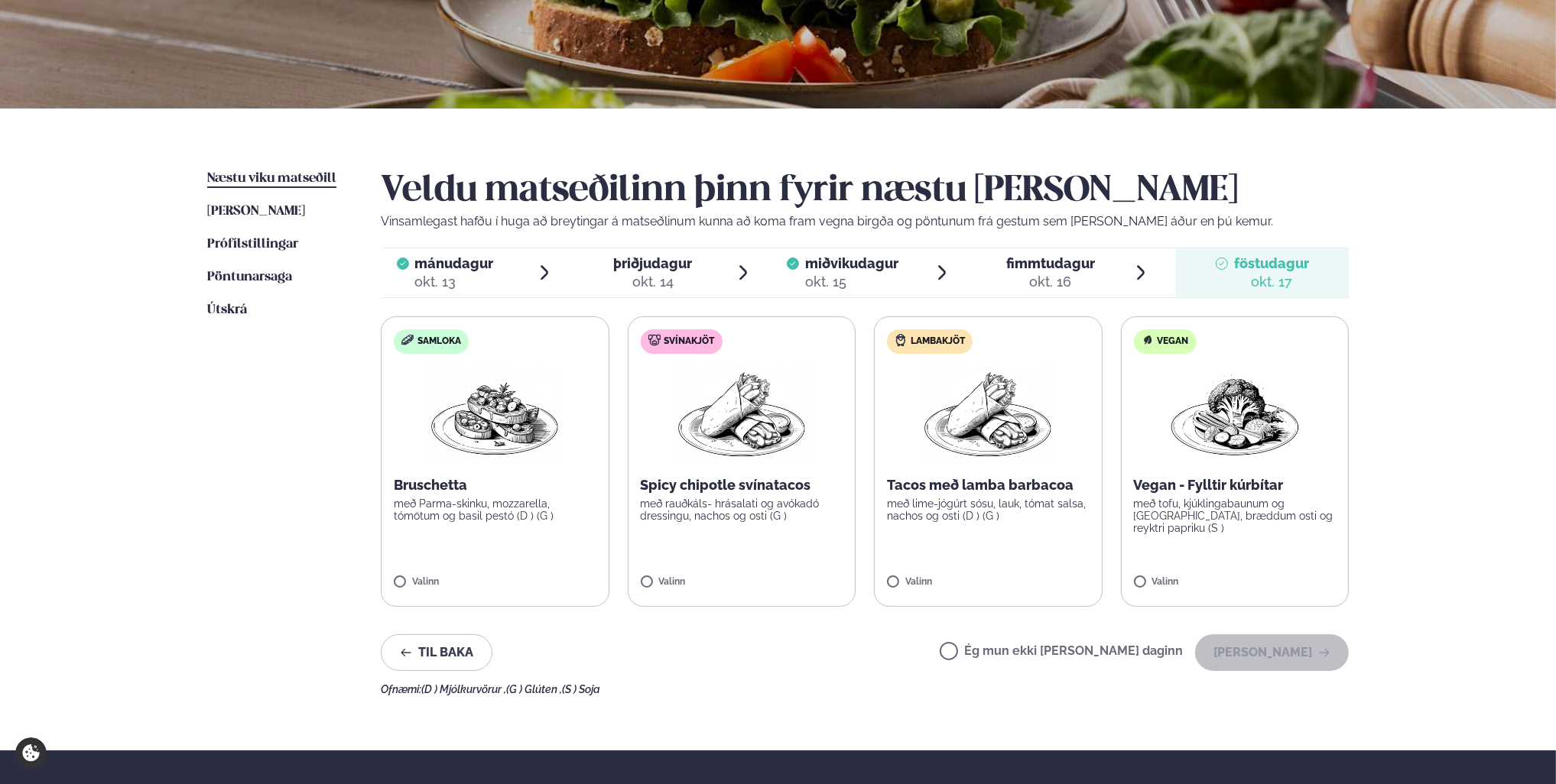
click at [1000, 656] on label "Ég mun ekki [PERSON_NAME] daginn" at bounding box center [1061, 652] width 243 height 16
click at [1282, 660] on button "[PERSON_NAME]" at bounding box center [1272, 652] width 154 height 37
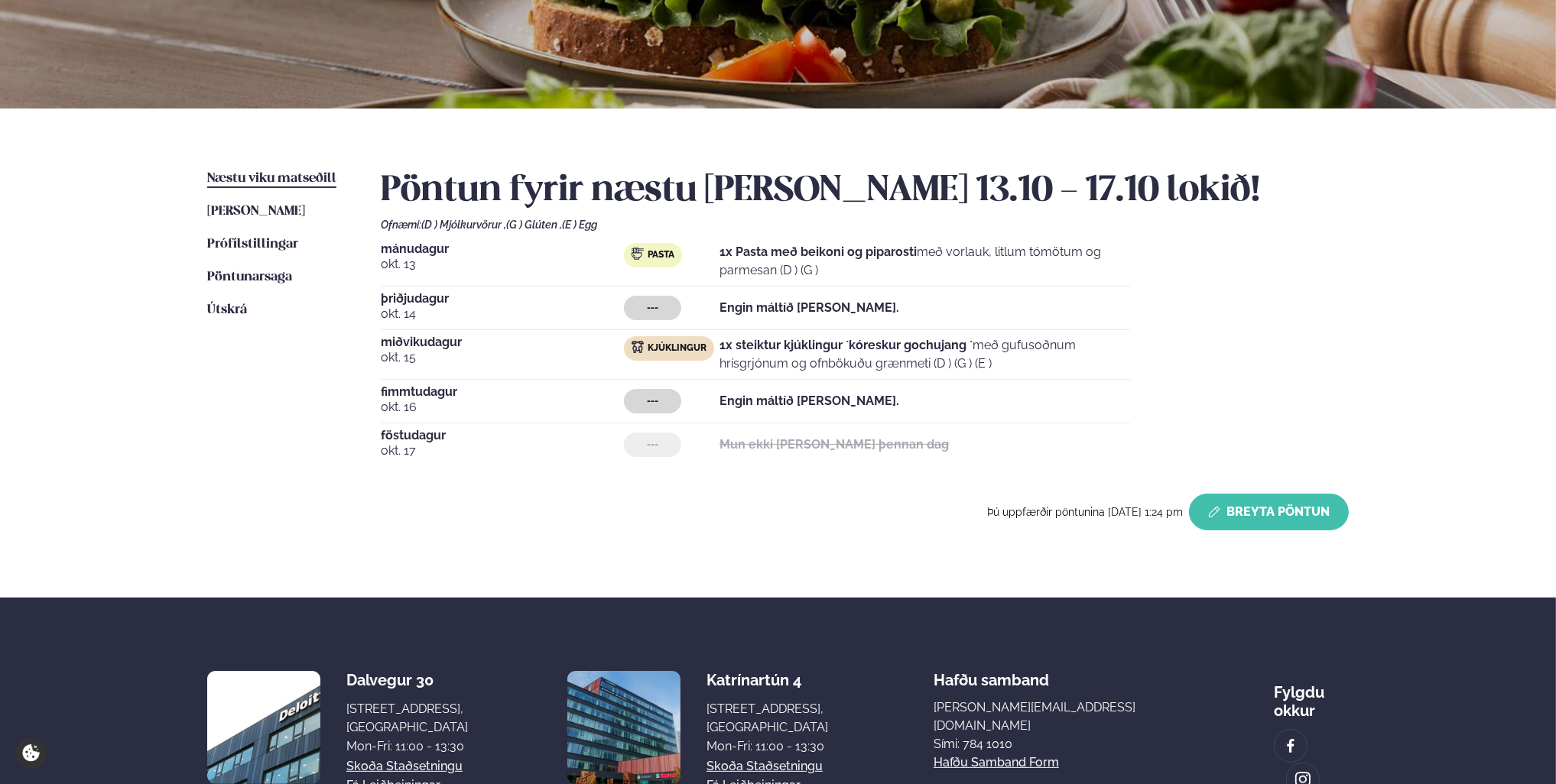
click at [1246, 521] on button "Breyta Pöntun" at bounding box center [1270, 511] width 160 height 37
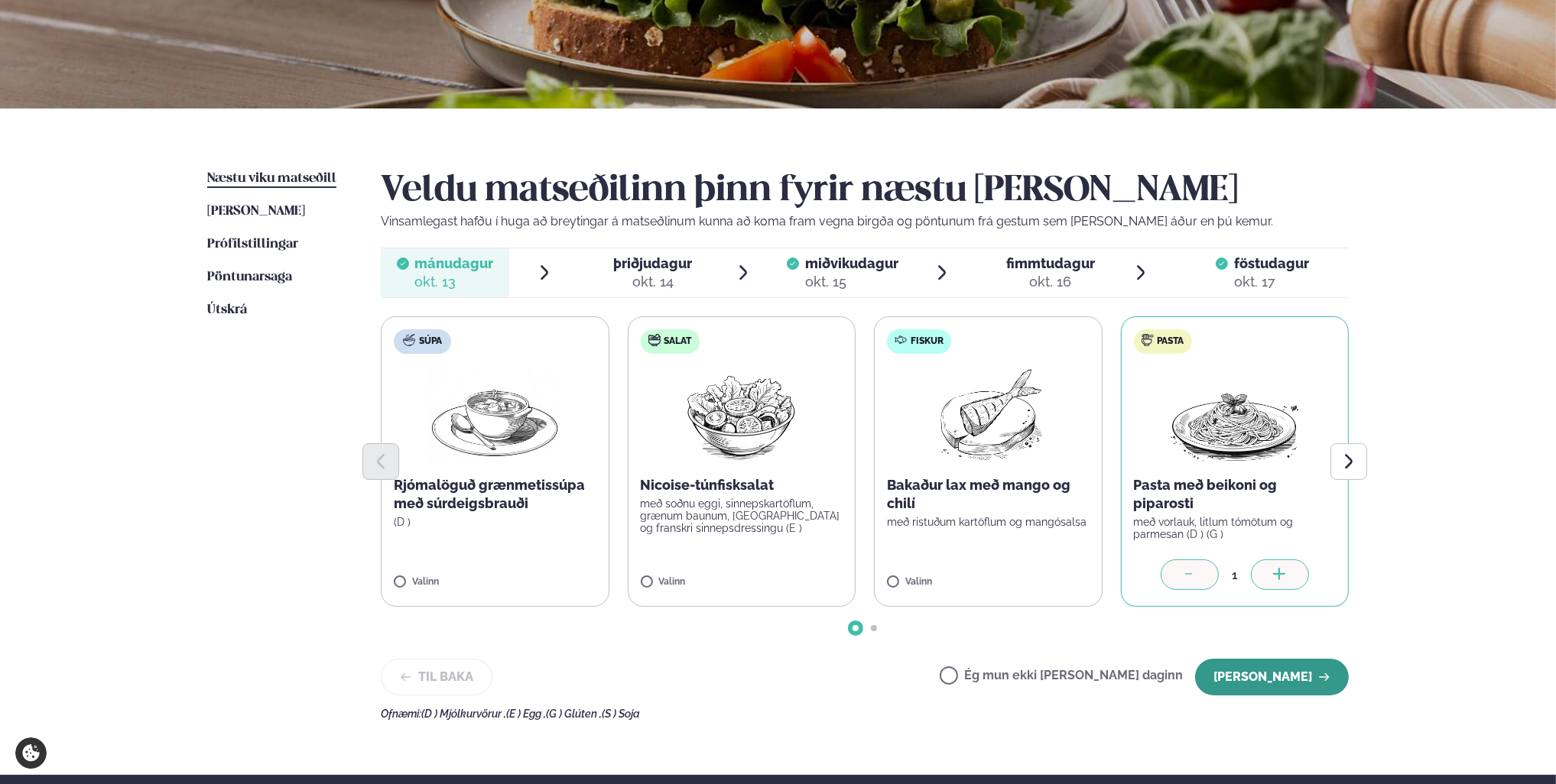
click at [1282, 682] on button "[PERSON_NAME]" at bounding box center [1272, 677] width 154 height 37
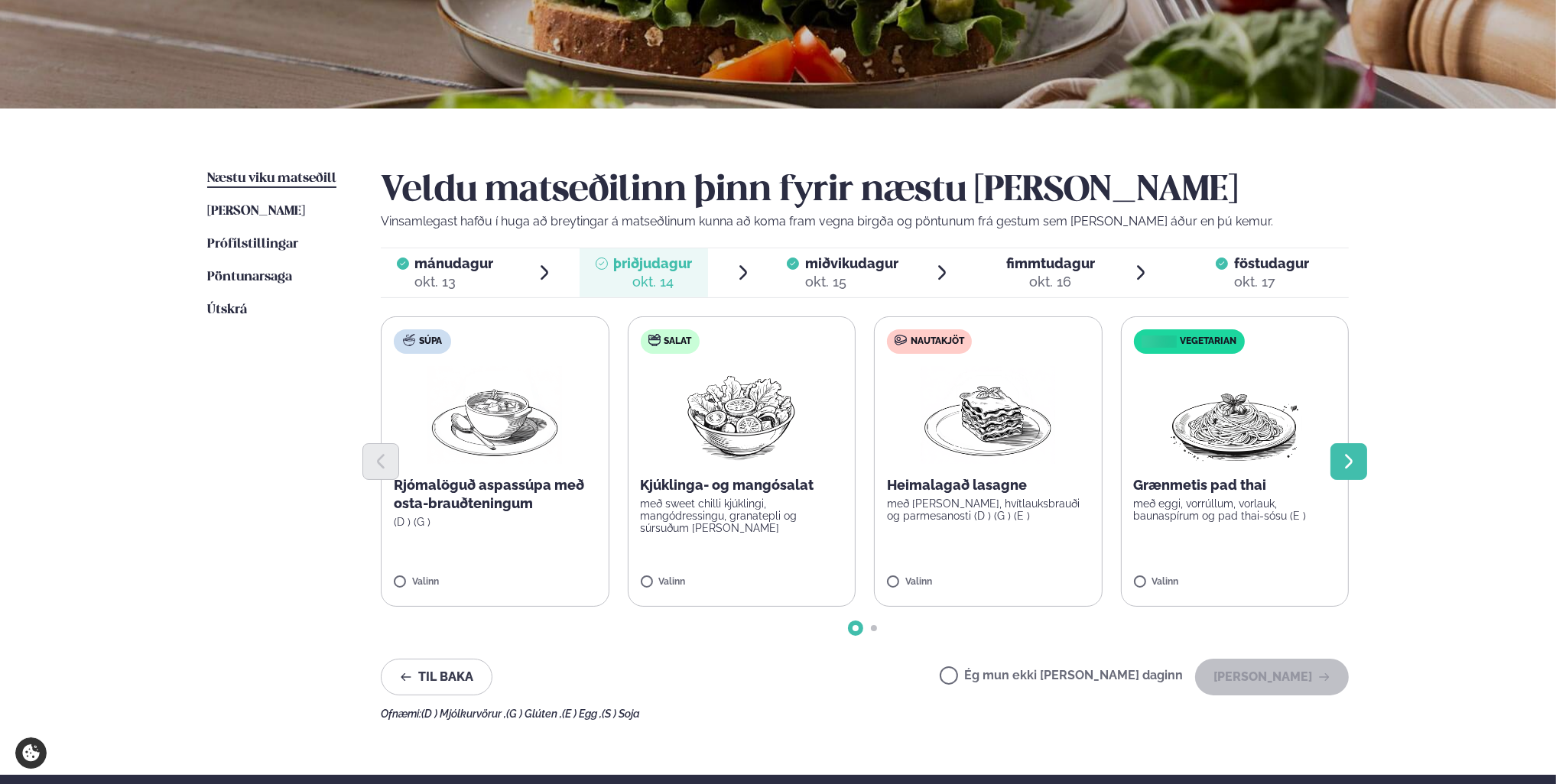
click at [1343, 464] on icon "Next slide" at bounding box center [1349, 461] width 18 height 18
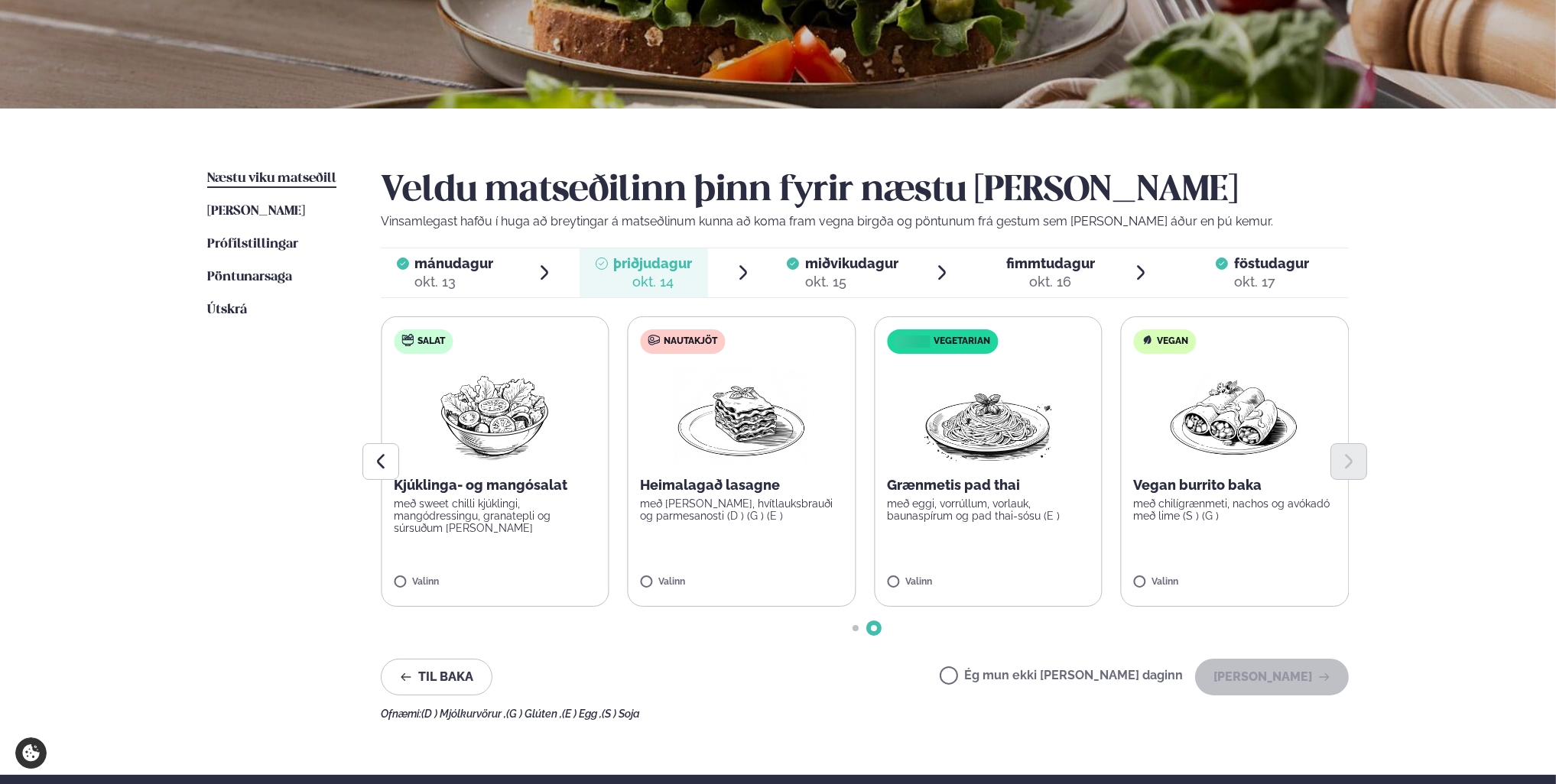
click at [1000, 675] on label "Ég mun ekki [PERSON_NAME] daginn" at bounding box center [1061, 677] width 243 height 16
click at [1260, 684] on button "[PERSON_NAME]" at bounding box center [1272, 677] width 154 height 37
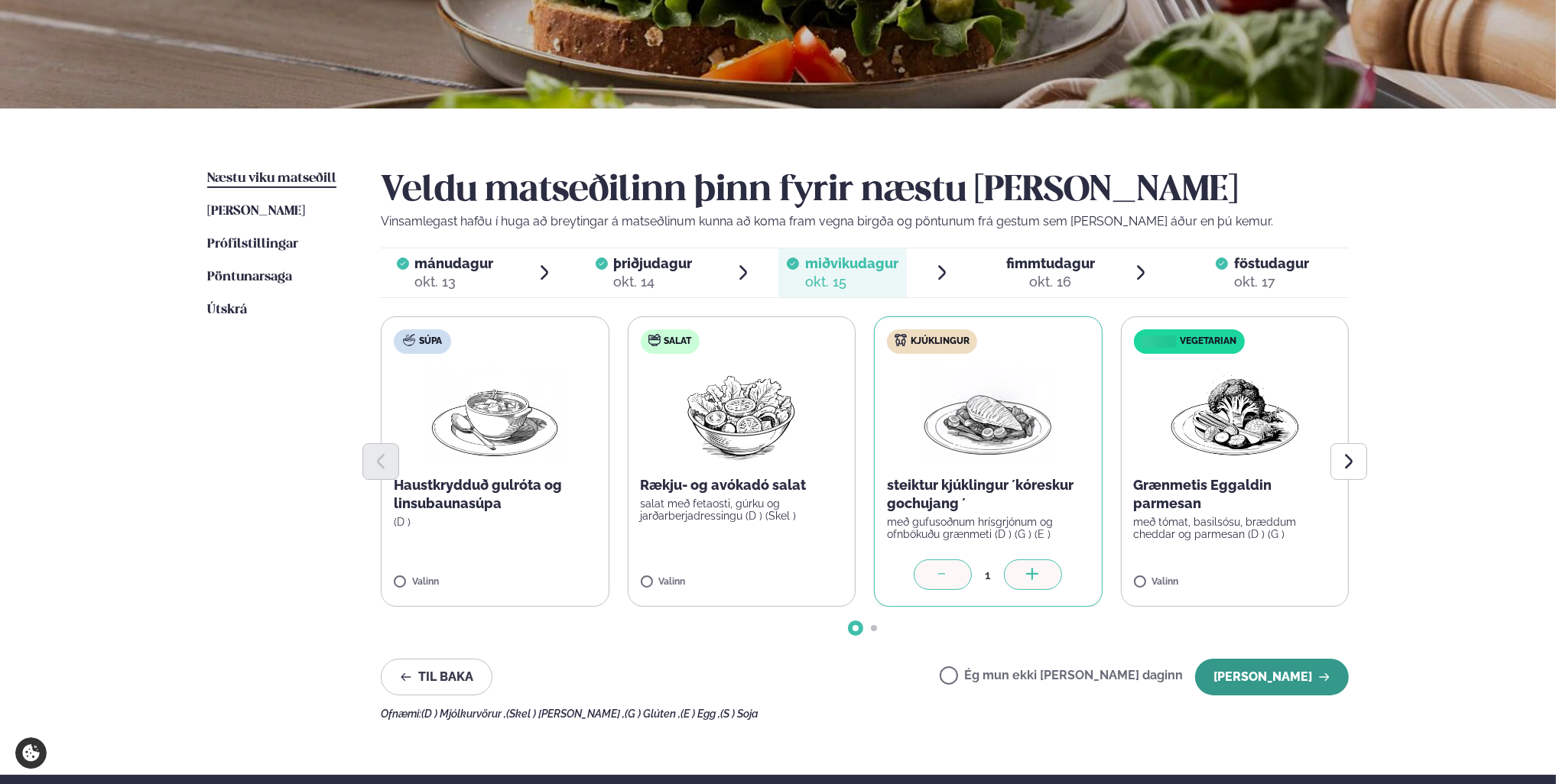
click at [1279, 682] on button "[PERSON_NAME]" at bounding box center [1272, 677] width 154 height 37
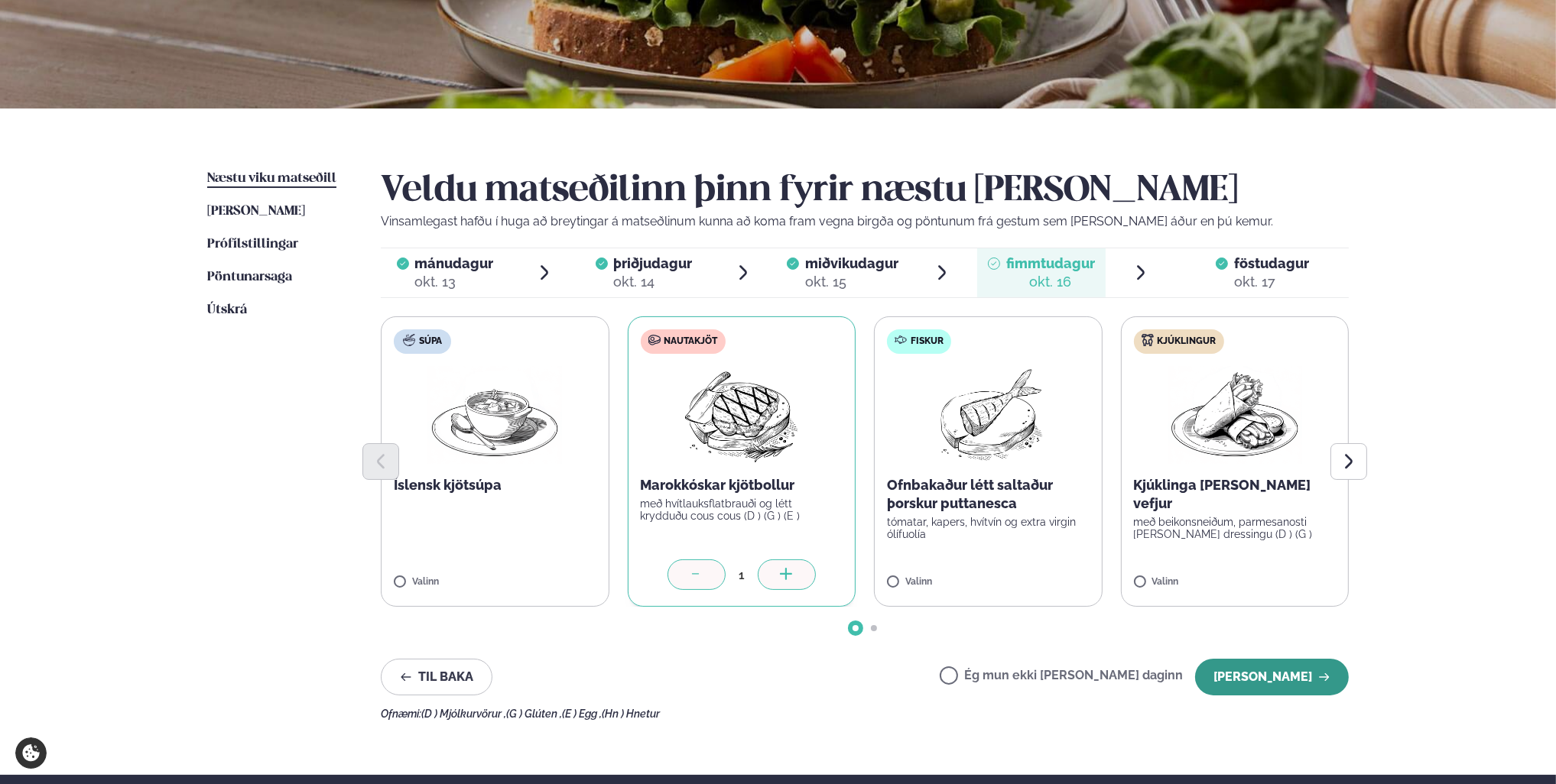
click at [1280, 680] on button "[PERSON_NAME]" at bounding box center [1272, 677] width 154 height 37
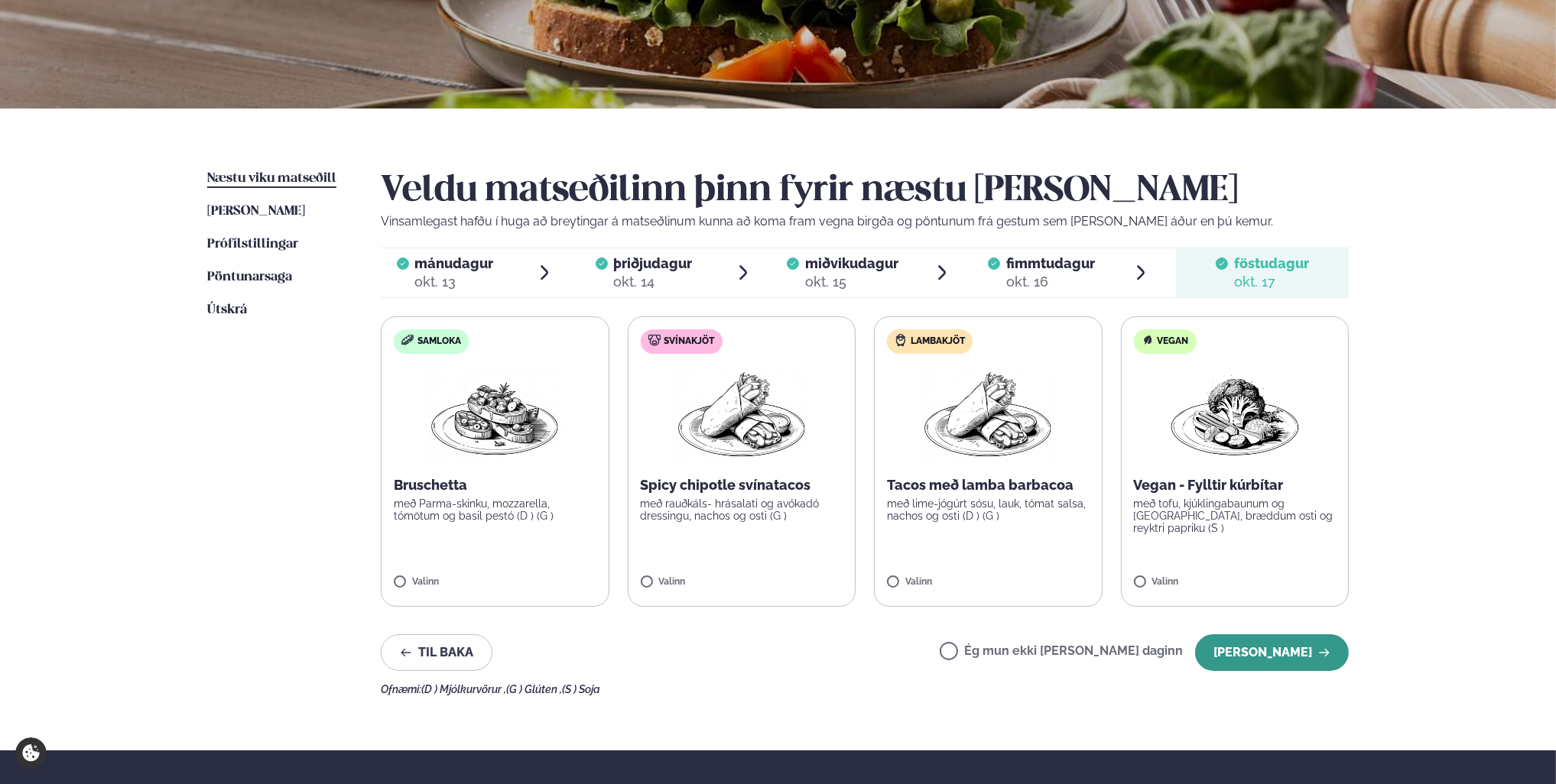
click at [1301, 663] on button "[PERSON_NAME]" at bounding box center [1272, 652] width 154 height 37
